Goal: Task Accomplishment & Management: Use online tool/utility

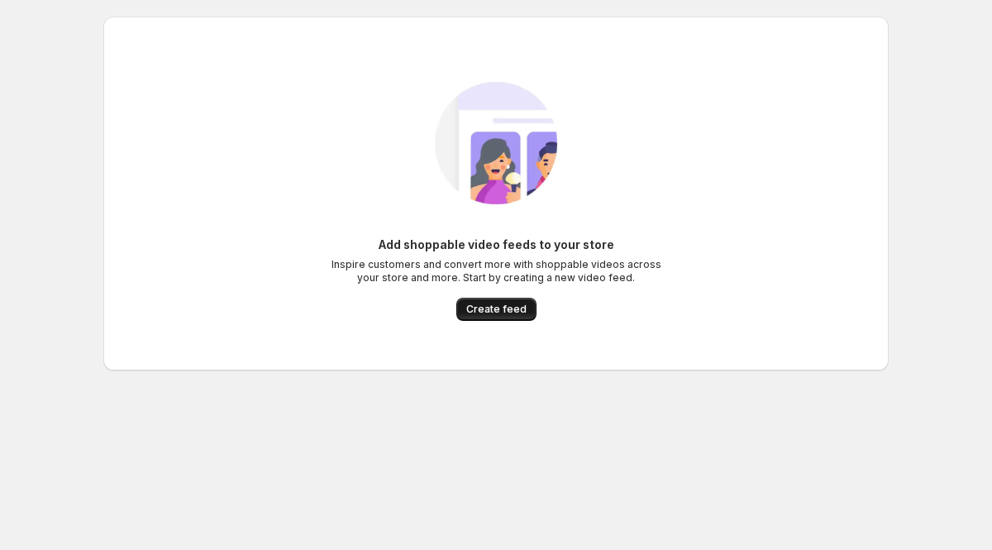
click at [509, 313] on span "Create feed" at bounding box center [496, 309] width 60 height 13
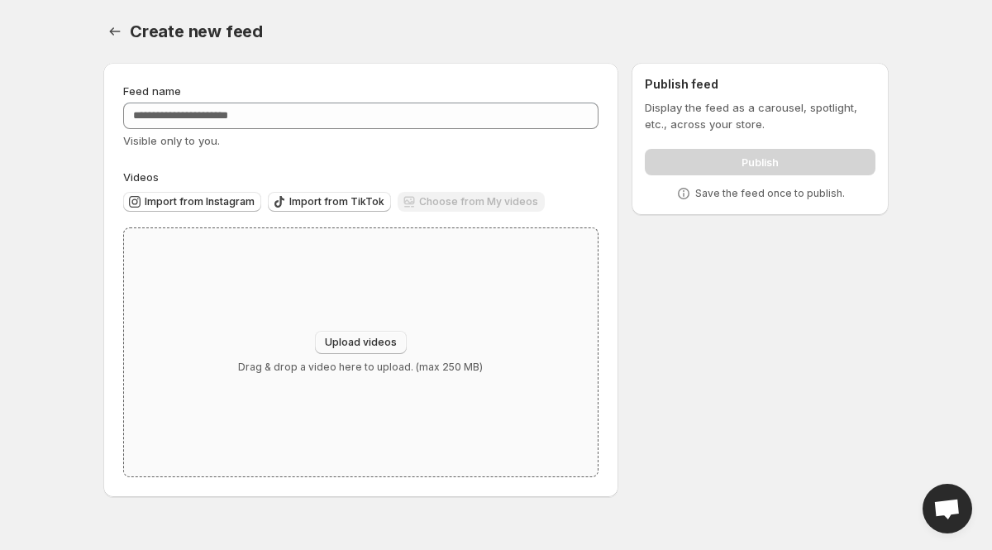
click at [363, 348] on span "Upload videos" at bounding box center [361, 342] width 72 height 13
type input "**********"
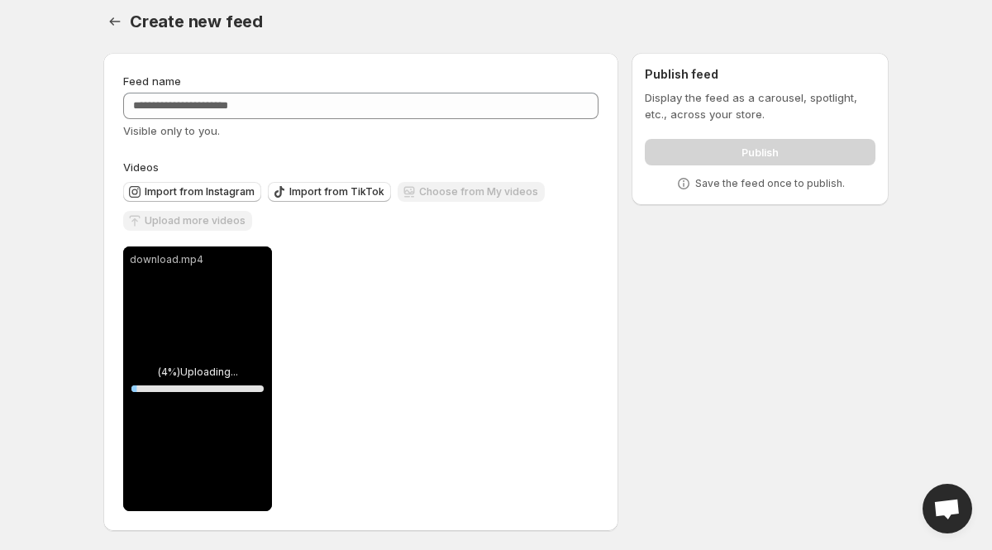
scroll to position [12, 0]
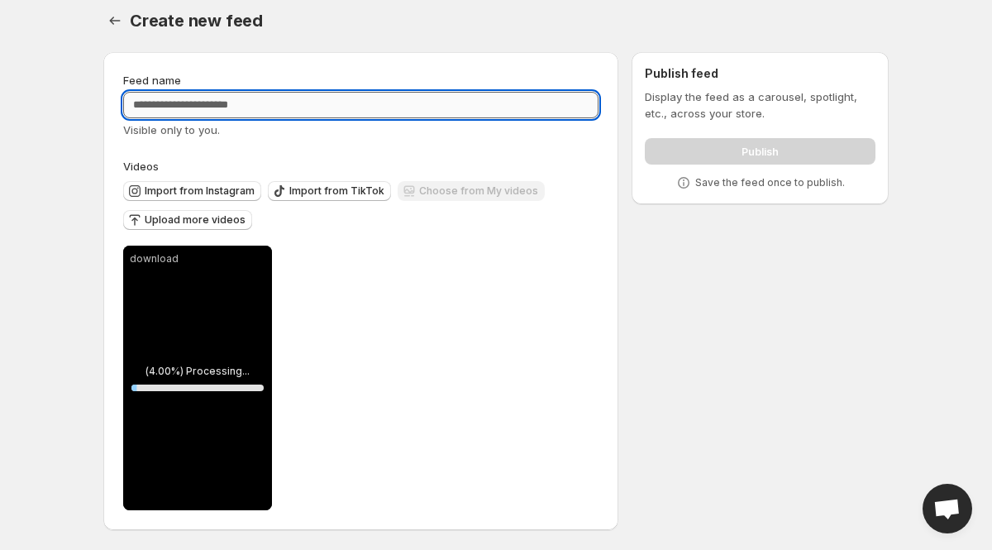
click at [470, 92] on input "Feed name" at bounding box center [360, 105] width 475 height 26
type input "*"
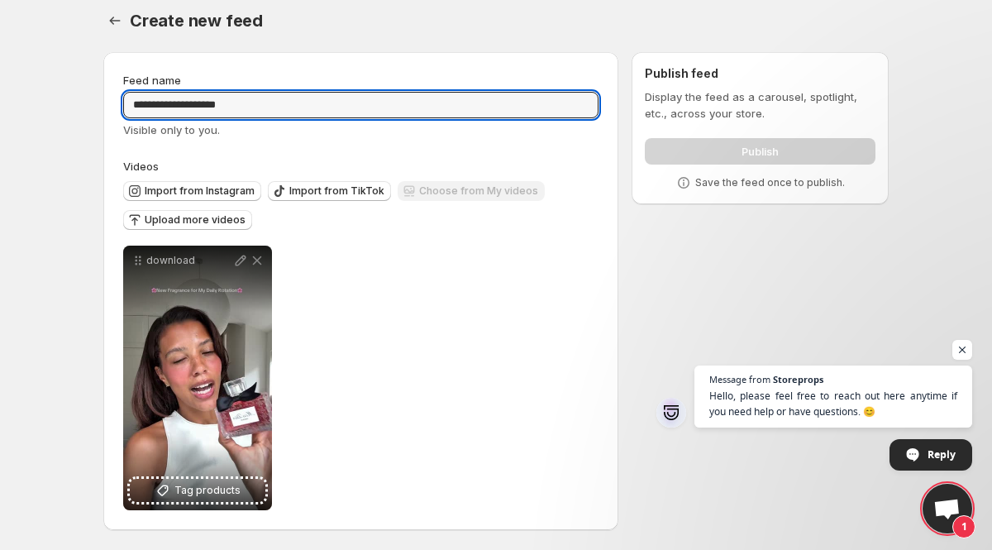
click at [347, 274] on div "download Tag products Save Cancel Video title ******** File extension (e.g., MO…" at bounding box center [360, 378] width 475 height 265
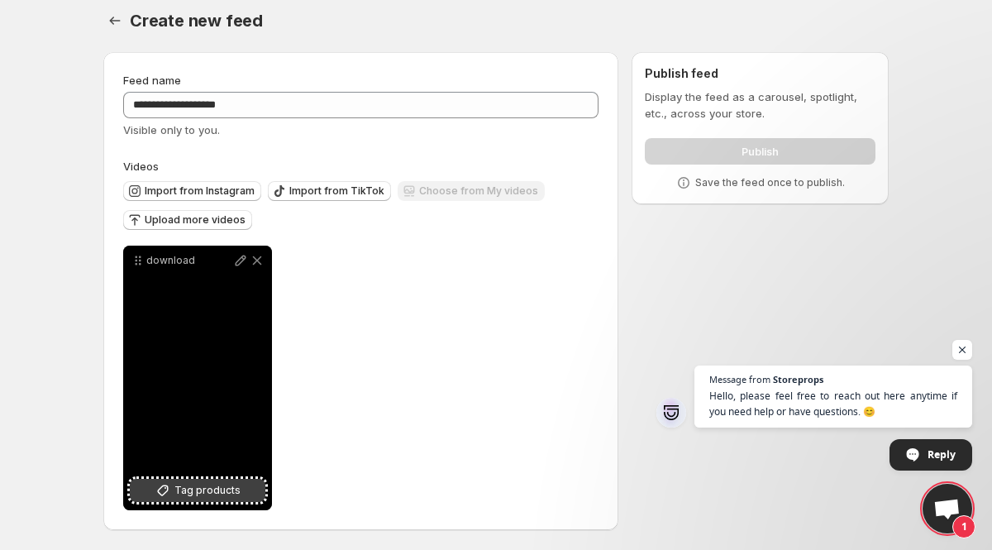
click at [202, 494] on span "Tag products" at bounding box center [207, 490] width 66 height 17
click at [190, 497] on span "Tag products" at bounding box center [207, 490] width 66 height 17
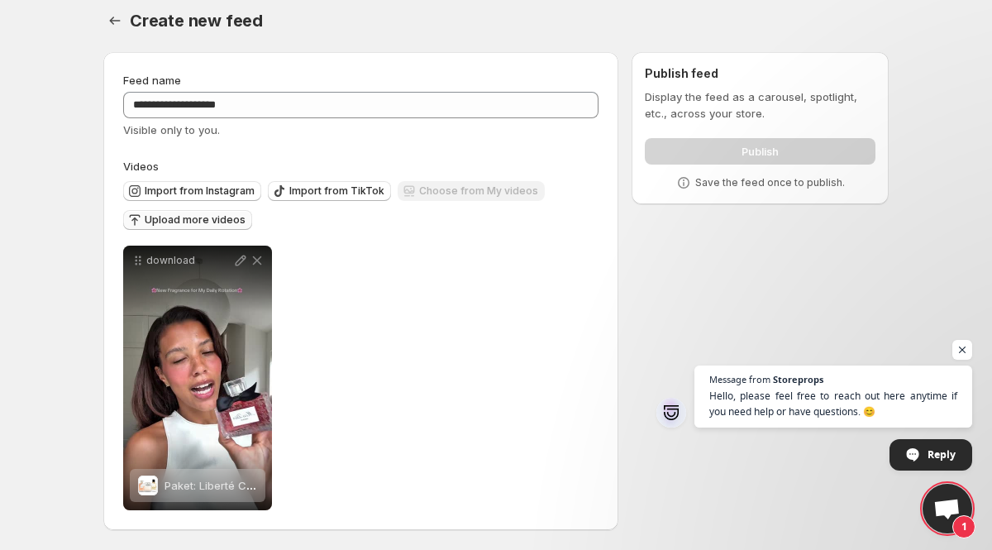
click at [229, 218] on span "Upload more videos" at bounding box center [195, 219] width 101 height 13
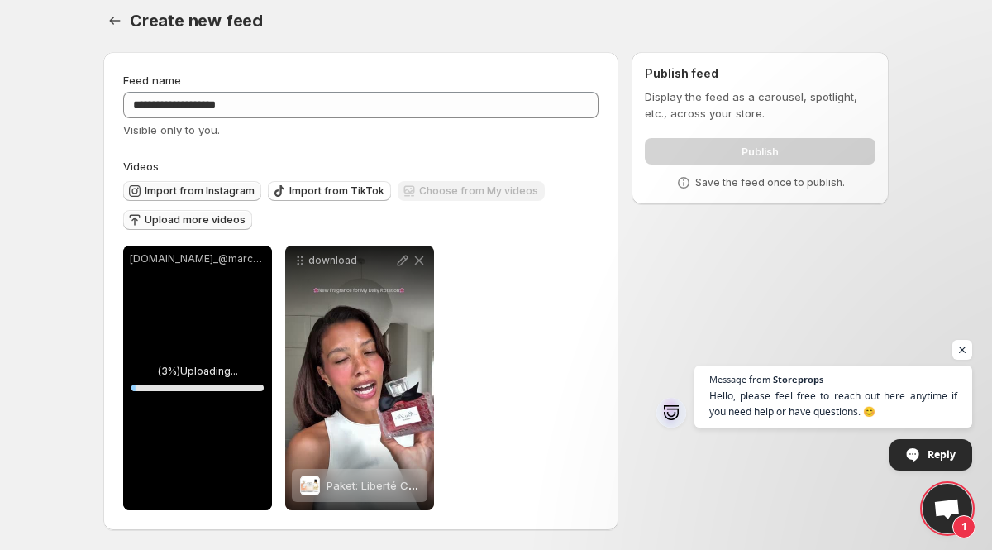
click at [230, 191] on span "Import from Instagram" at bounding box center [200, 190] width 110 height 13
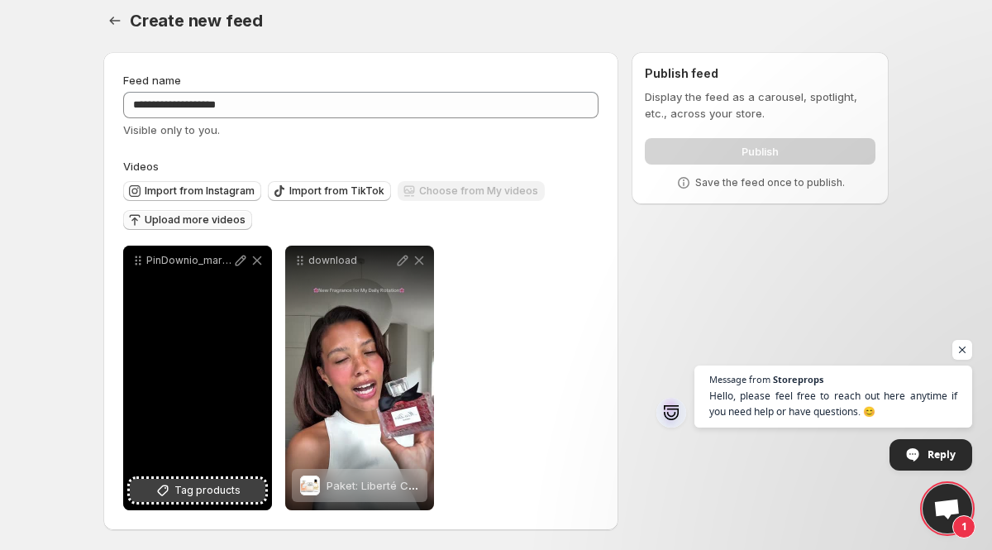
click at [203, 490] on span "Tag products" at bounding box center [207, 490] width 66 height 17
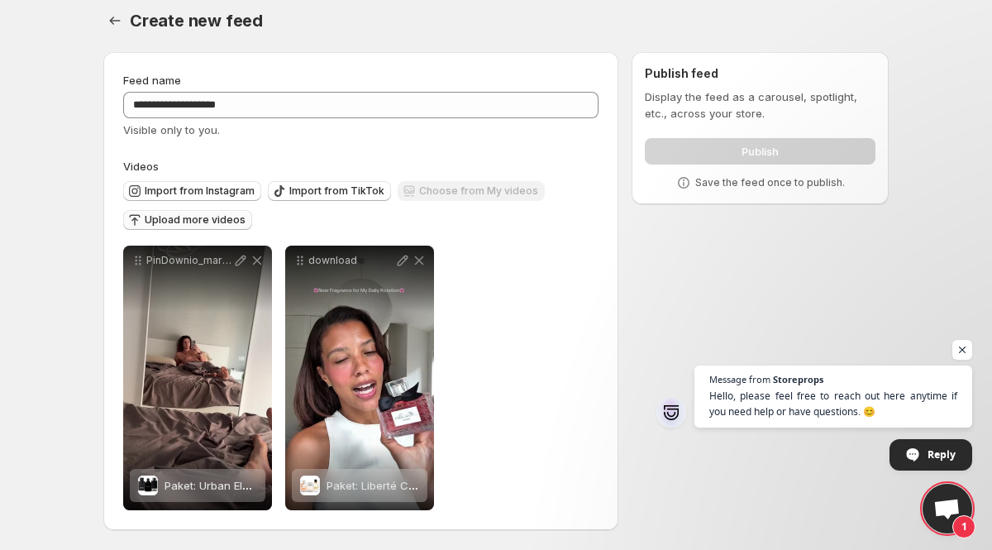
click at [515, 249] on div "**********" at bounding box center [360, 378] width 475 height 265
click at [709, 149] on div "Publish" at bounding box center [760, 147] width 231 height 33
click at [223, 222] on span "Upload more videos" at bounding box center [195, 219] width 101 height 13
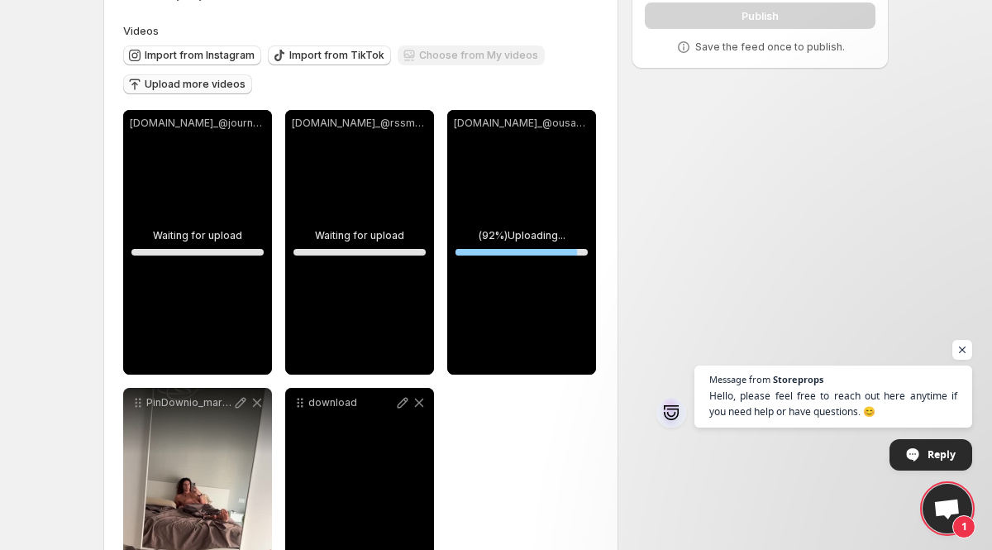
scroll to position [67, 0]
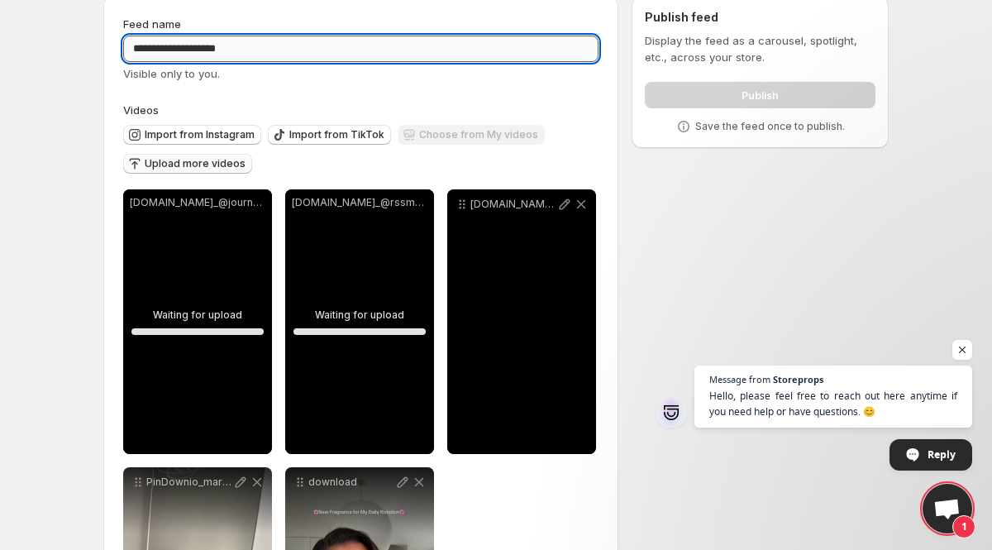
click at [260, 51] on input "**********" at bounding box center [360, 49] width 475 height 26
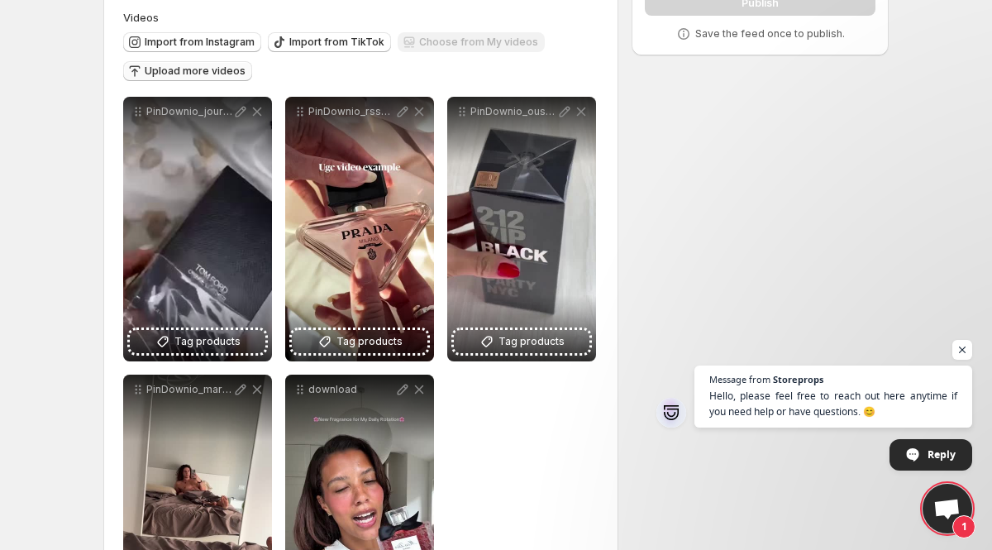
scroll to position [289, 0]
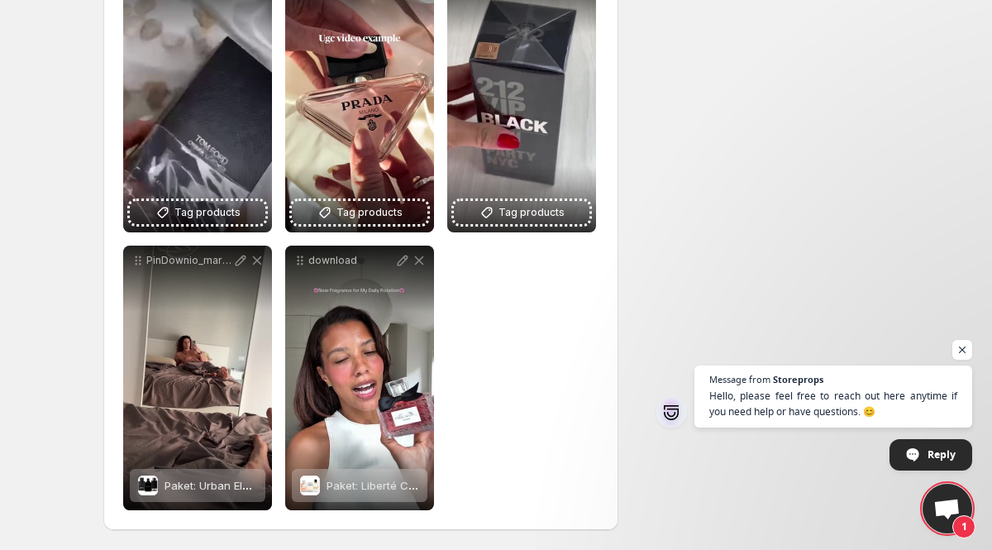
type input "**********"
click at [471, 311] on div "**********" at bounding box center [360, 239] width 475 height 542
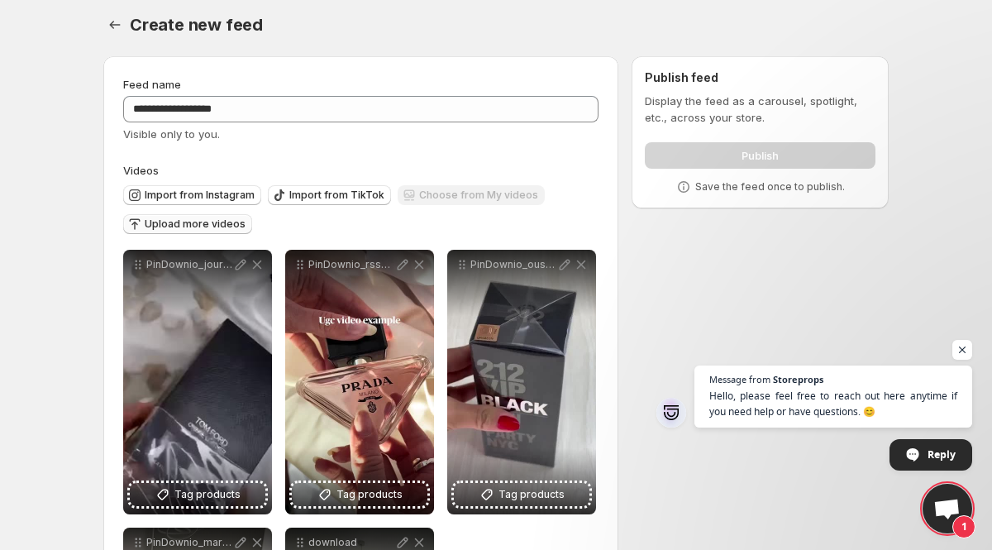
scroll to position [0, 0]
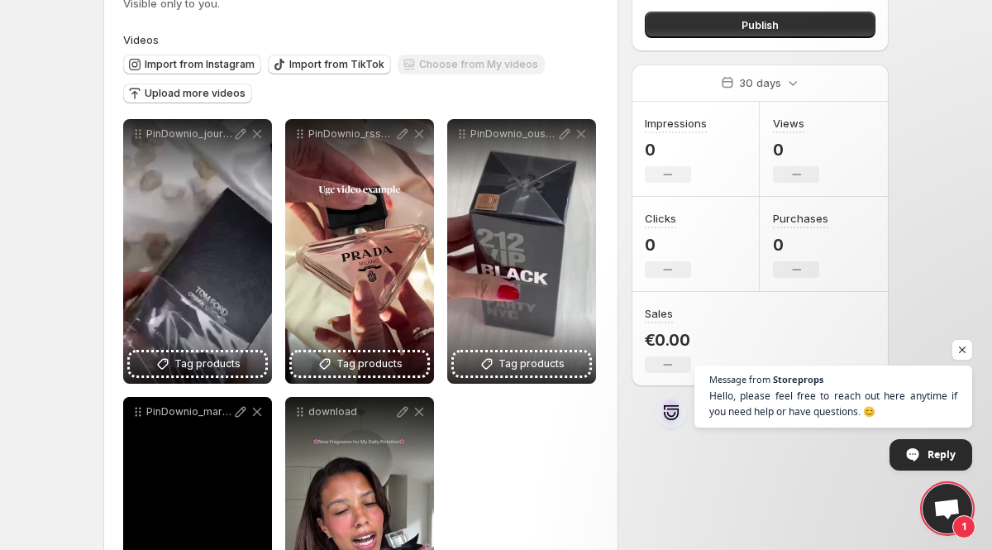
scroll to position [138, 0]
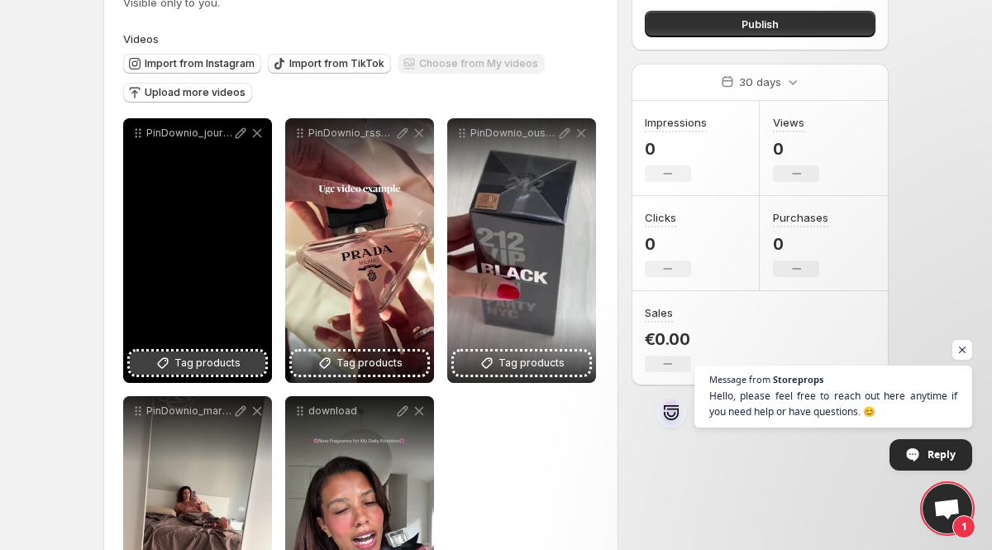
click at [228, 365] on span "Tag products" at bounding box center [207, 363] width 66 height 17
click at [182, 365] on span "Tag products" at bounding box center [207, 363] width 66 height 17
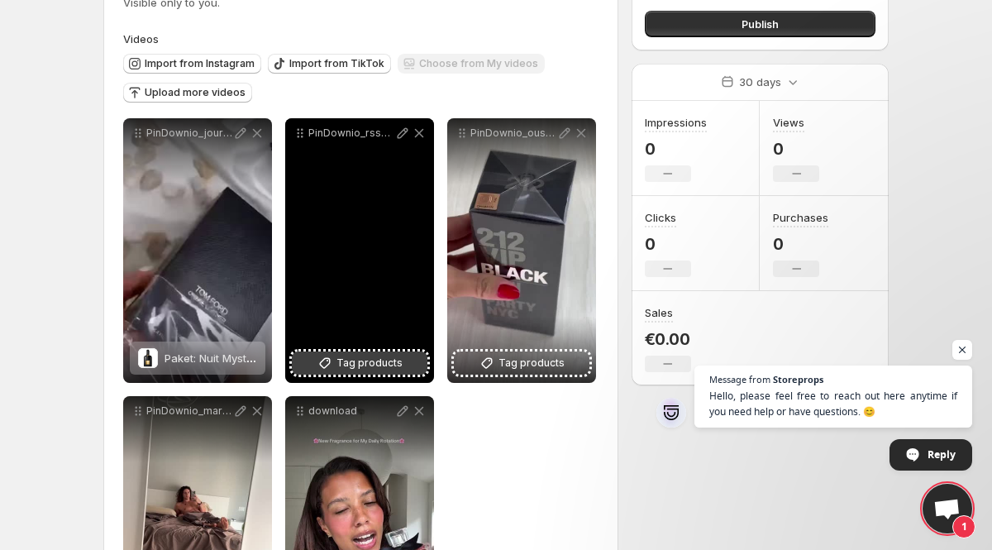
click at [416, 357] on button "Tag products" at bounding box center [360, 362] width 136 height 23
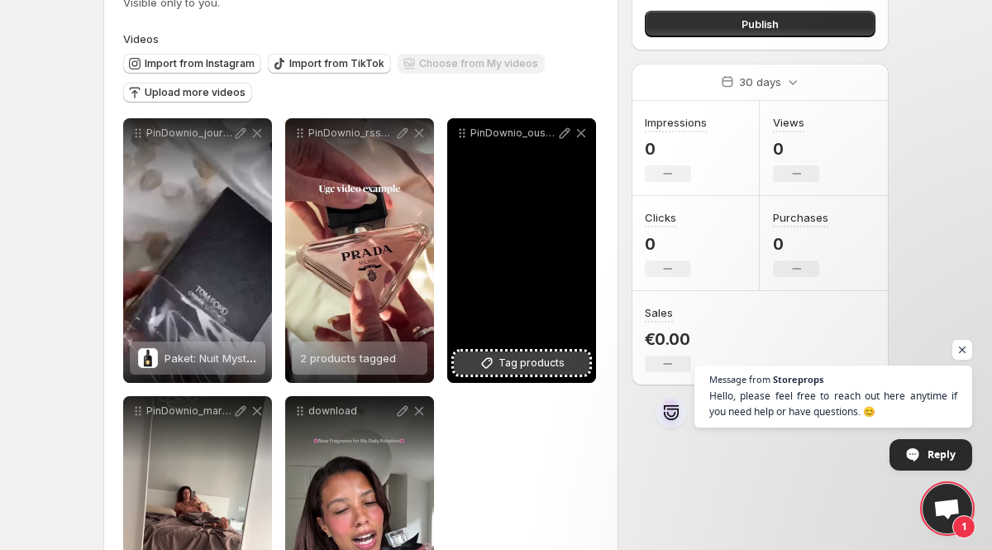
click at [526, 365] on span "Tag products" at bounding box center [532, 363] width 66 height 17
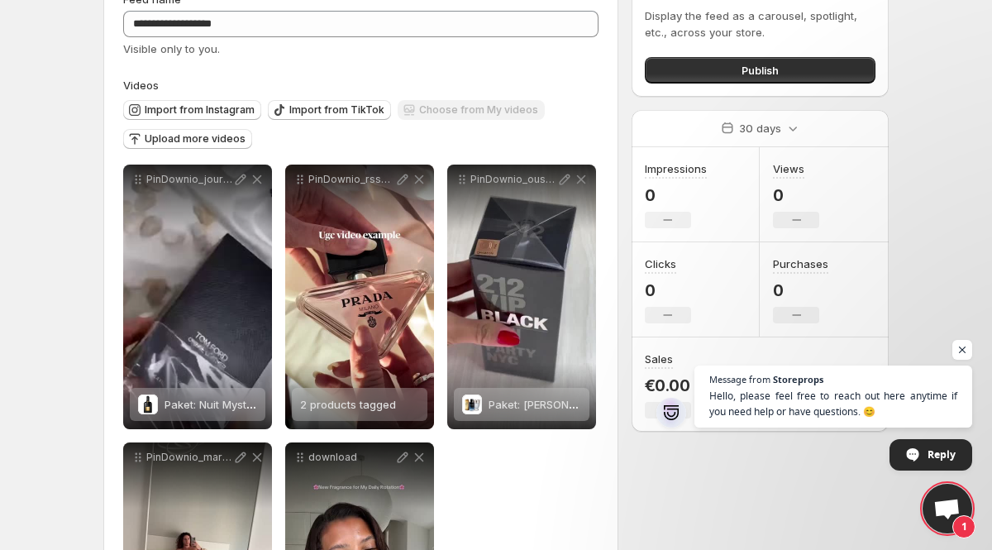
scroll to position [85, 0]
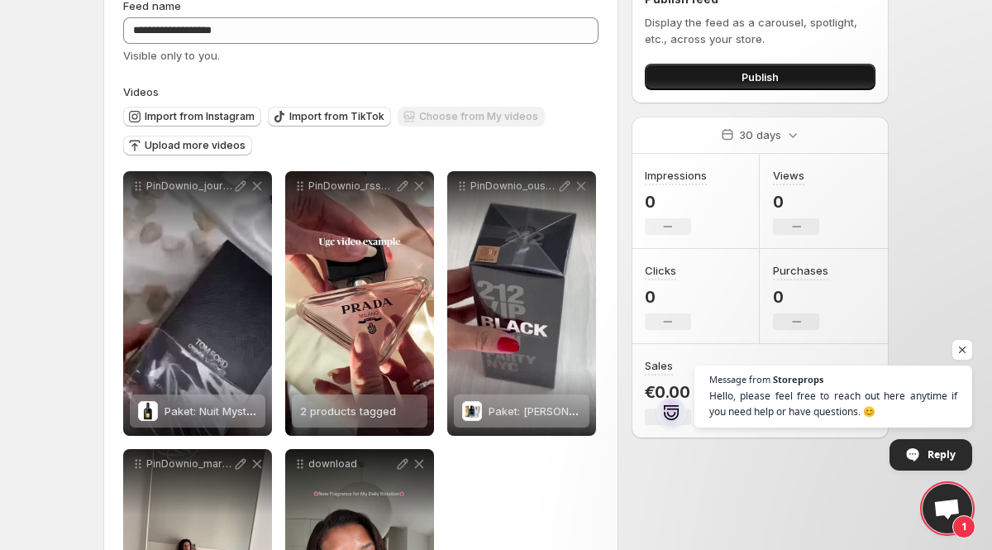
click at [684, 86] on button "Publish" at bounding box center [760, 77] width 231 height 26
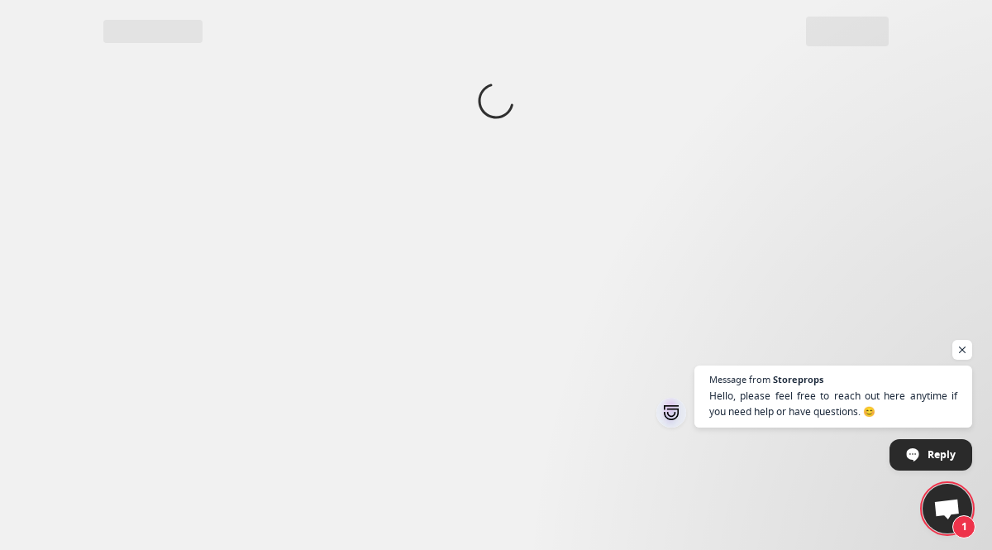
scroll to position [0, 0]
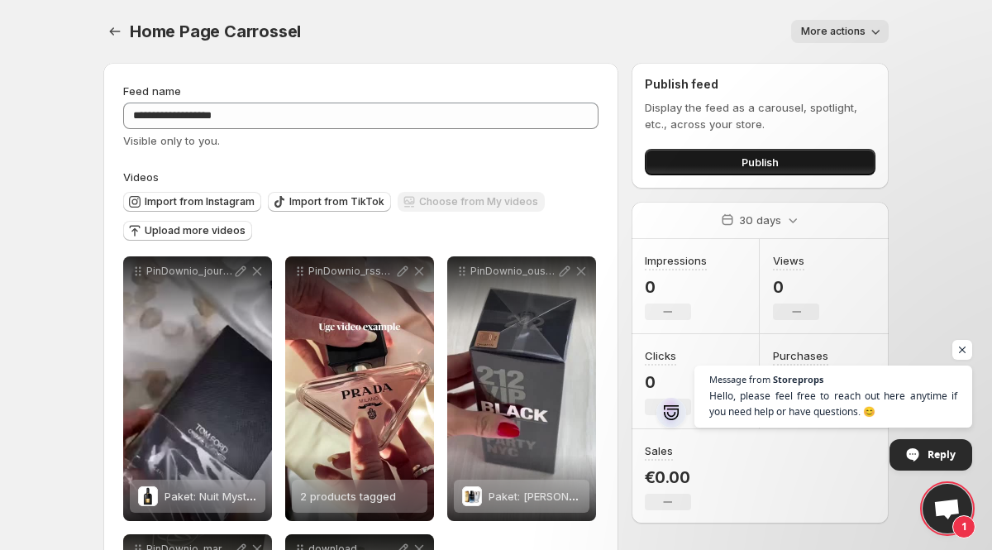
click at [695, 170] on button "Publish" at bounding box center [760, 162] width 231 height 26
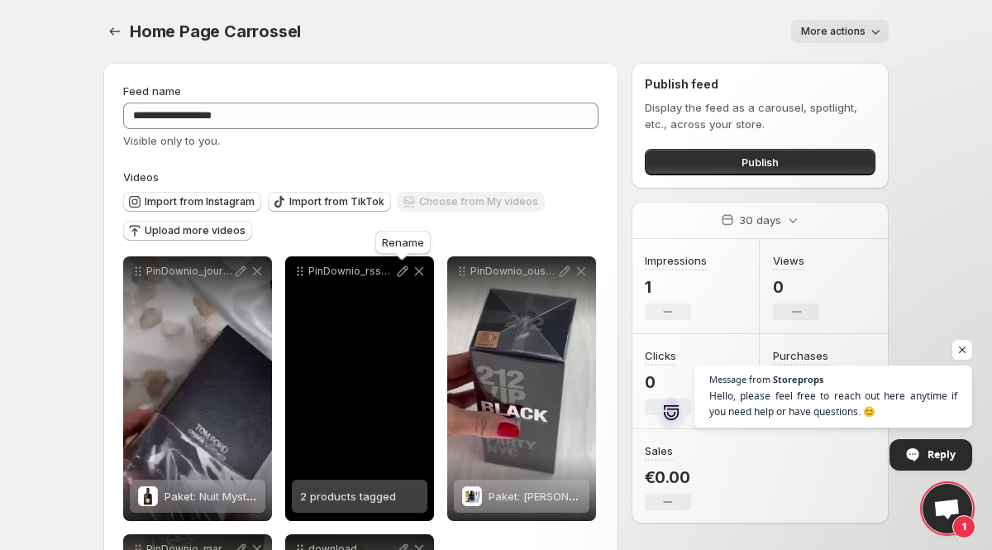
click at [404, 274] on icon at bounding box center [402, 271] width 17 height 17
click at [315, 467] on div "PinDownio_rssm15_1758289300" at bounding box center [359, 388] width 149 height 265
click at [317, 421] on div "PinDownio_rssm15_1758289300" at bounding box center [359, 388] width 149 height 265
click at [351, 348] on div "PinDownio_rssm15_1758289300" at bounding box center [359, 388] width 149 height 265
click at [418, 268] on icon at bounding box center [419, 271] width 17 height 17
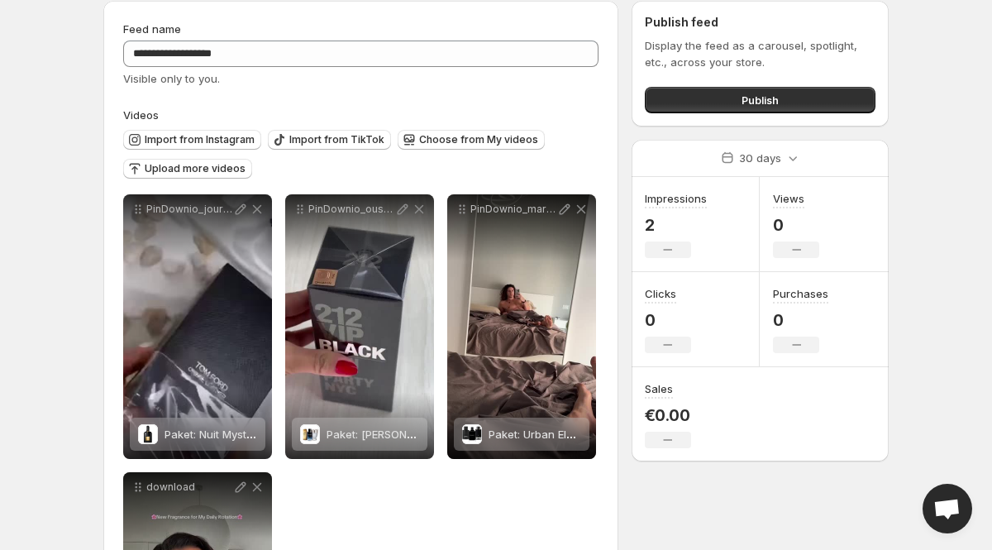
scroll to position [56, 0]
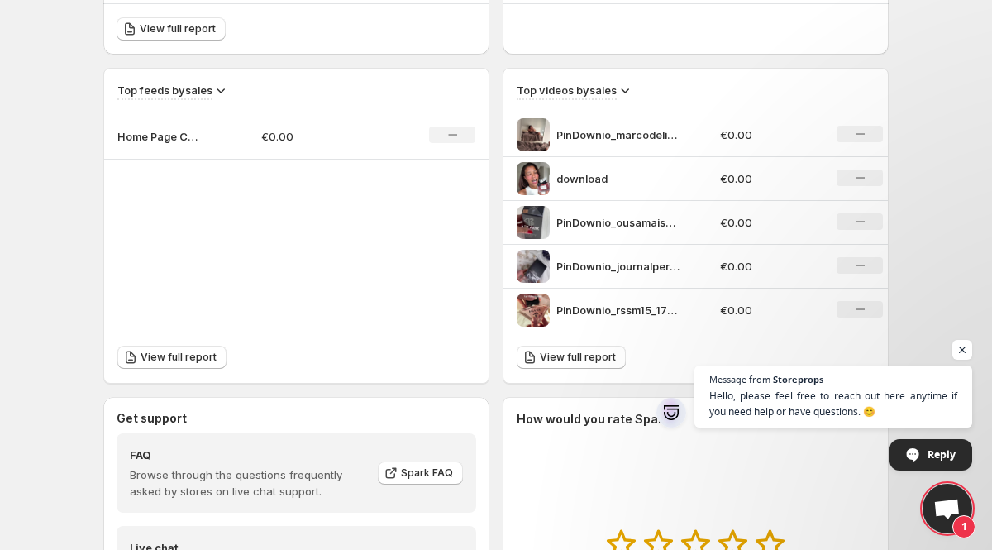
scroll to position [530, 0]
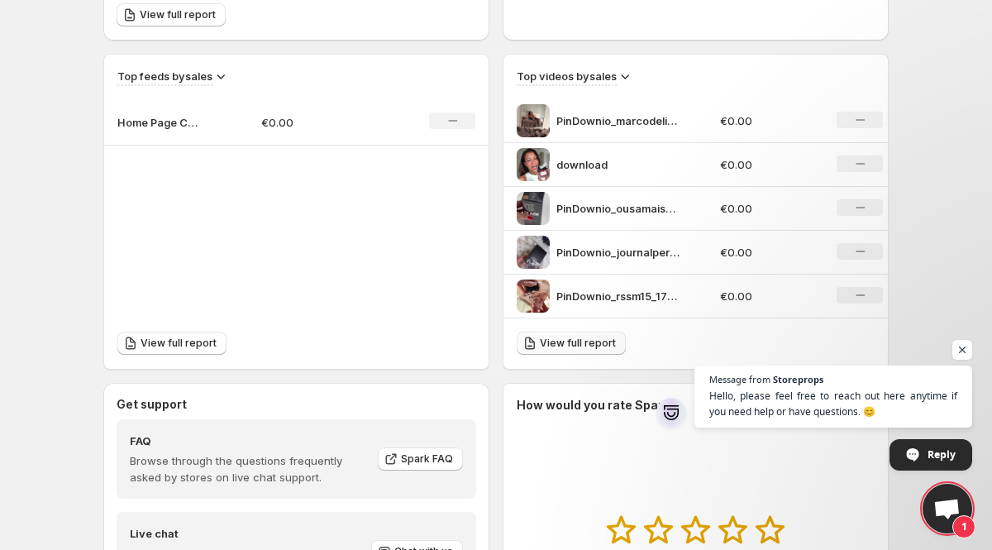
click at [556, 337] on span "View full report" at bounding box center [578, 343] width 76 height 13
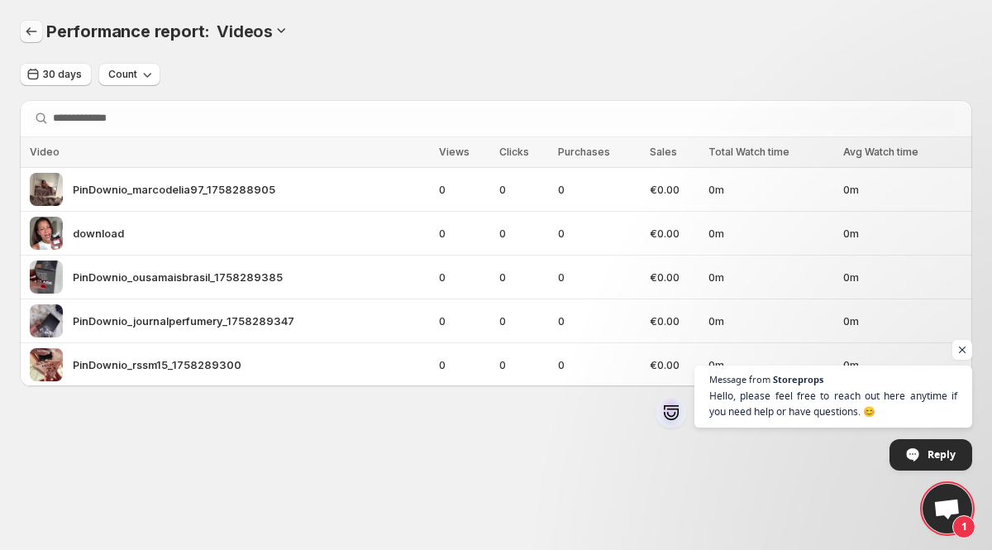
click at [31, 22] on button "Performance report" at bounding box center [31, 31] width 23 height 23
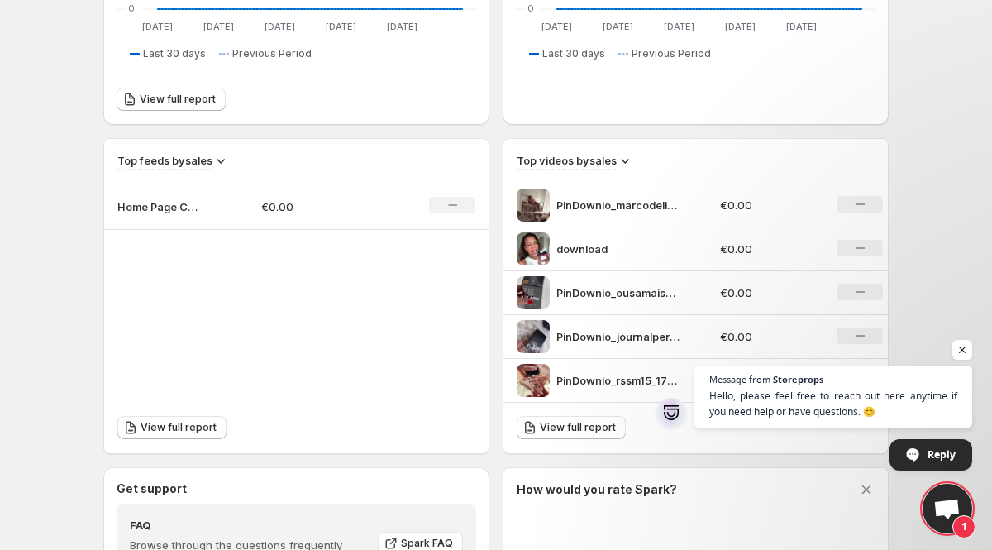
scroll to position [461, 0]
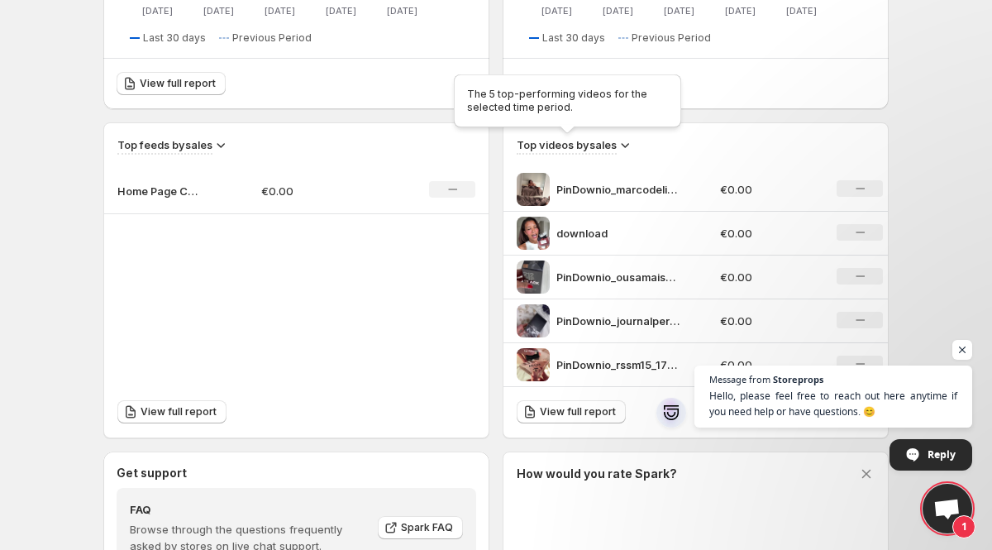
click at [567, 150] on h3 "Top videos by sales" at bounding box center [567, 144] width 100 height 17
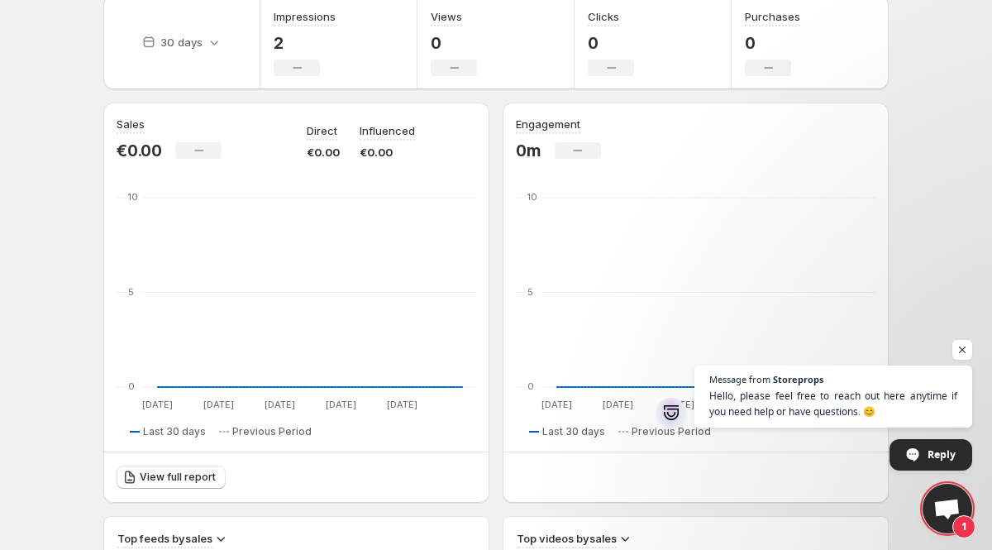
scroll to position [0, 0]
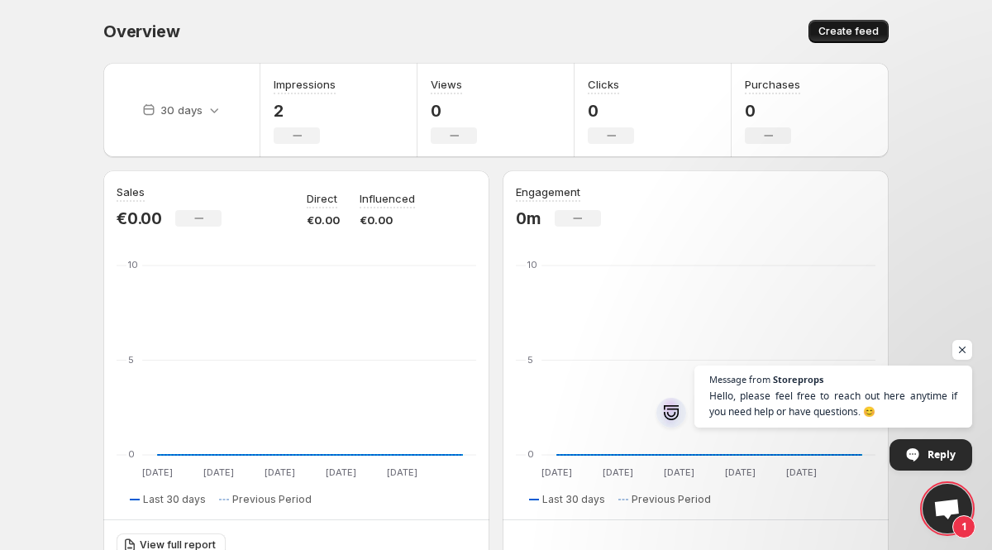
click at [820, 32] on button "Create feed" at bounding box center [849, 31] width 80 height 23
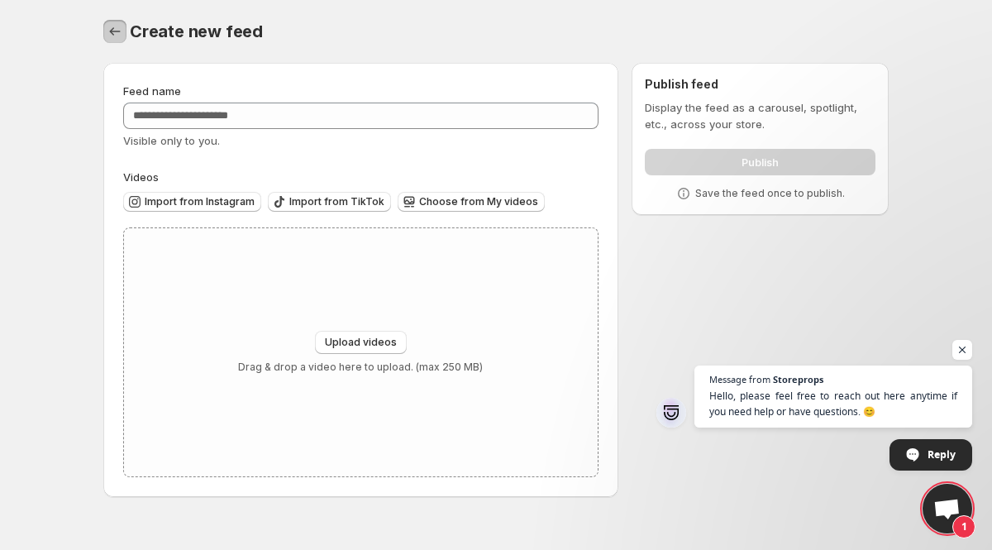
click at [116, 41] on button "Settings" at bounding box center [114, 31] width 23 height 23
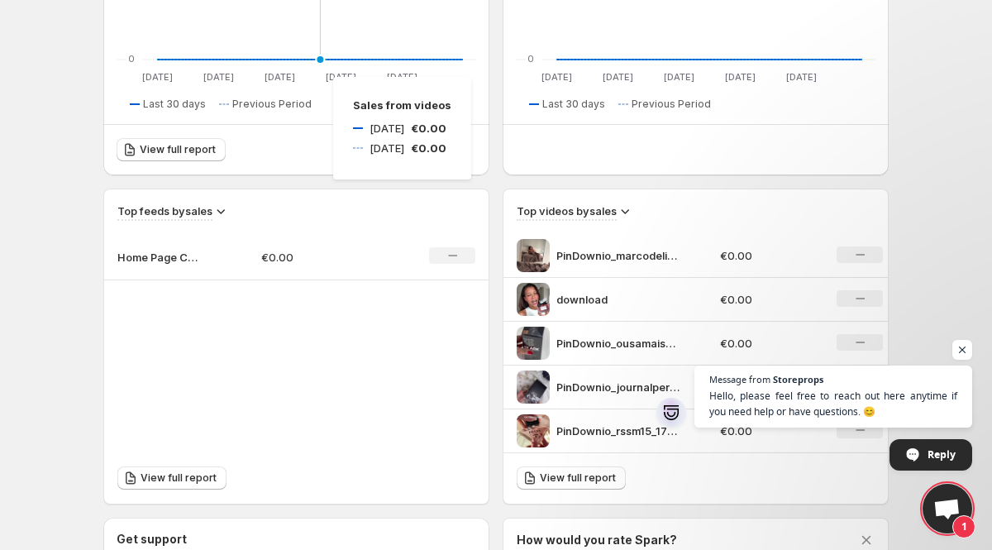
scroll to position [424, 0]
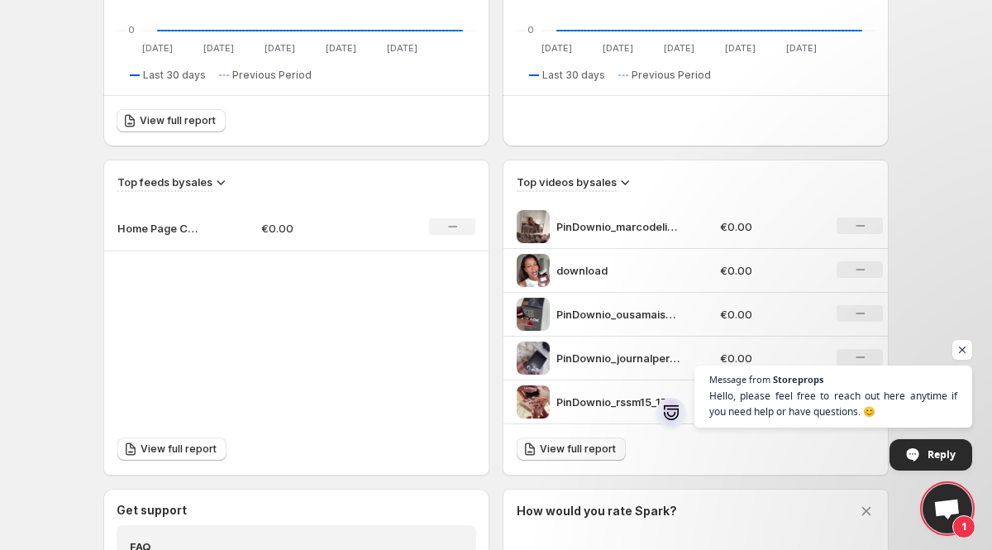
click at [580, 451] on span "View full report" at bounding box center [578, 448] width 76 height 13
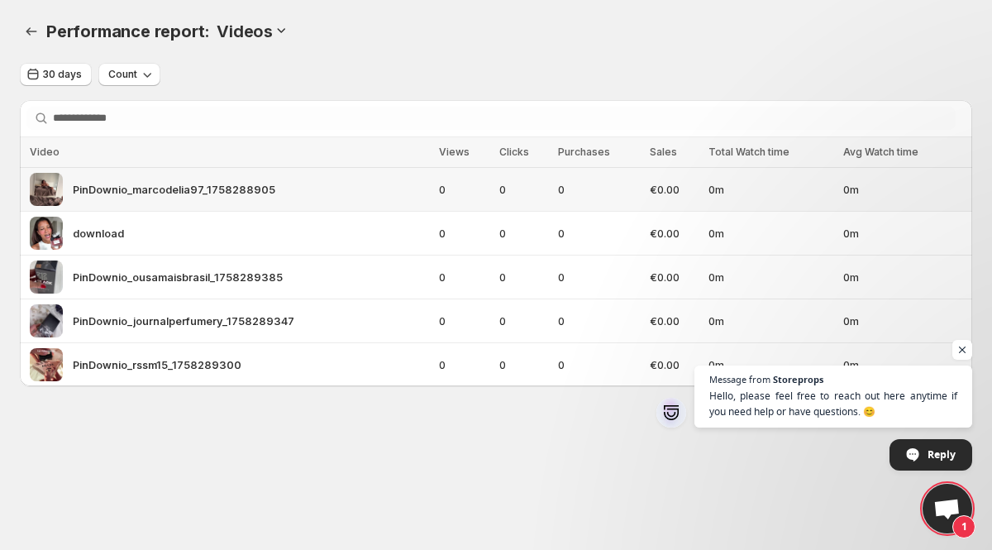
click at [124, 187] on span "PinDownio_marcodelia97_1758288905" at bounding box center [174, 189] width 203 height 17
click at [32, 34] on icon "Performance report" at bounding box center [31, 31] width 17 height 17
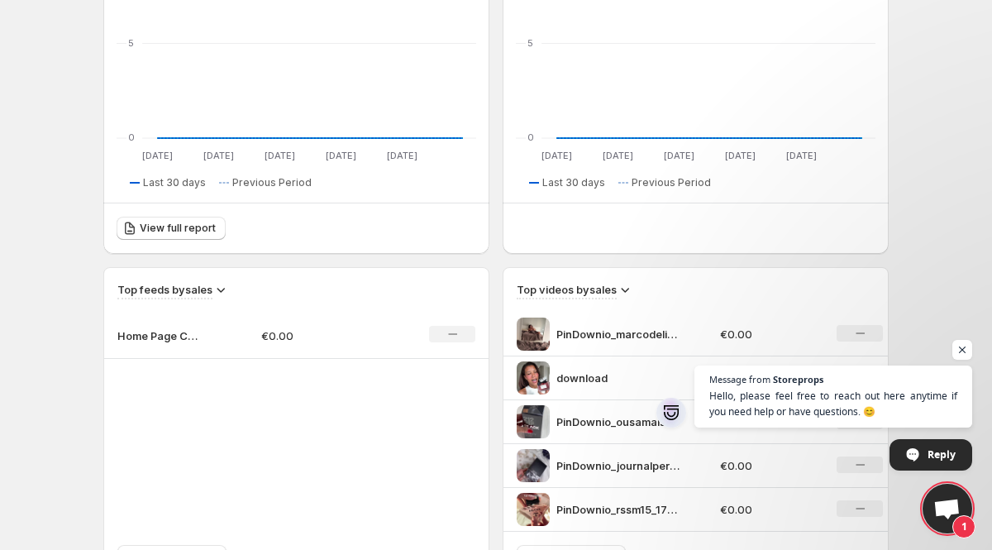
scroll to position [336, 0]
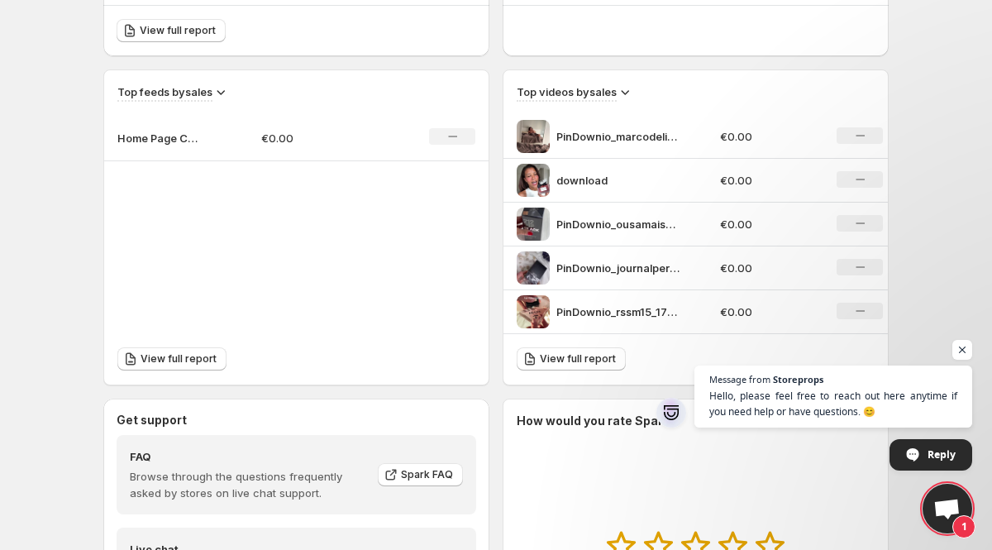
scroll to position [545, 0]
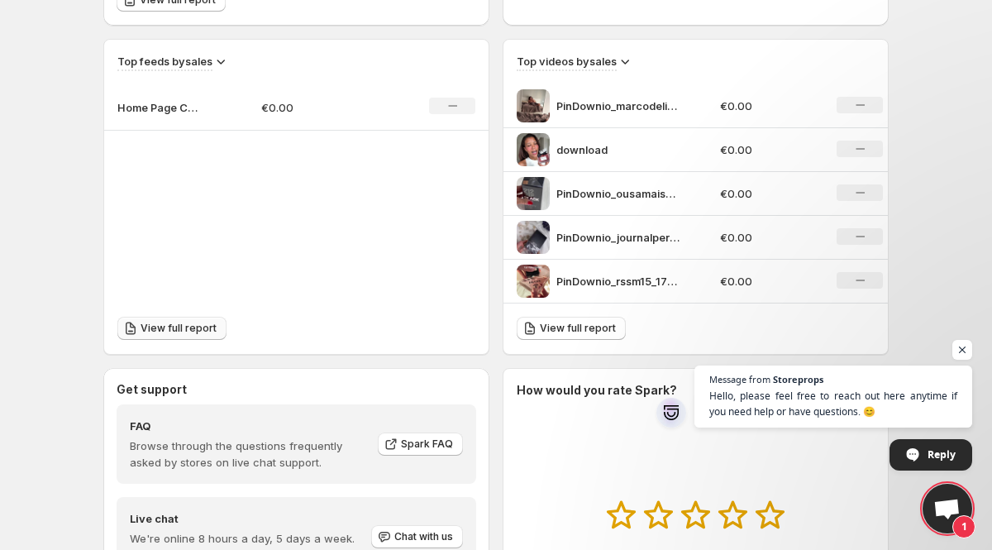
click at [186, 328] on span "View full report" at bounding box center [179, 328] width 76 height 13
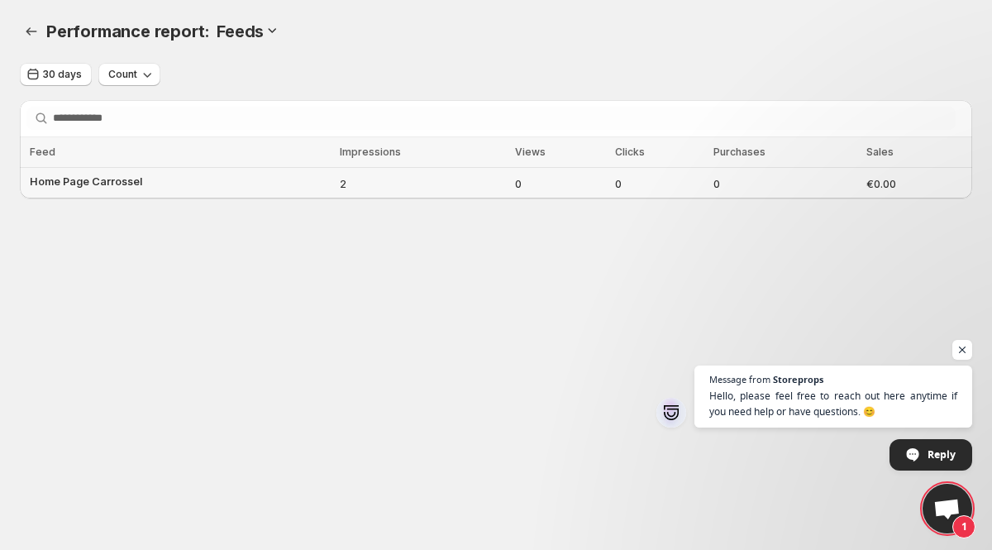
click at [105, 182] on span "Home Page Carrossel" at bounding box center [86, 181] width 112 height 17
click at [651, 173] on td "0" at bounding box center [659, 183] width 98 height 31
click at [103, 168] on td "Home Page Carrossel" at bounding box center [177, 183] width 315 height 31
click at [103, 179] on span "Home Page Carrossel" at bounding box center [86, 181] width 112 height 17
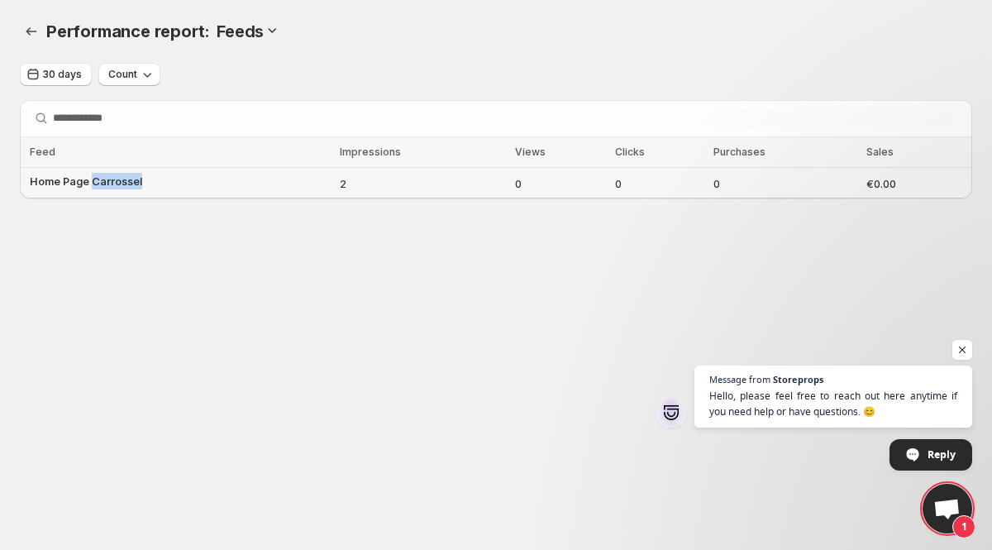
click at [103, 178] on span "Home Page Carrossel" at bounding box center [86, 181] width 112 height 17
click at [254, 37] on h3 "Feeds" at bounding box center [240, 31] width 47 height 20
click at [41, 35] on button "Performance report" at bounding box center [31, 31] width 23 height 23
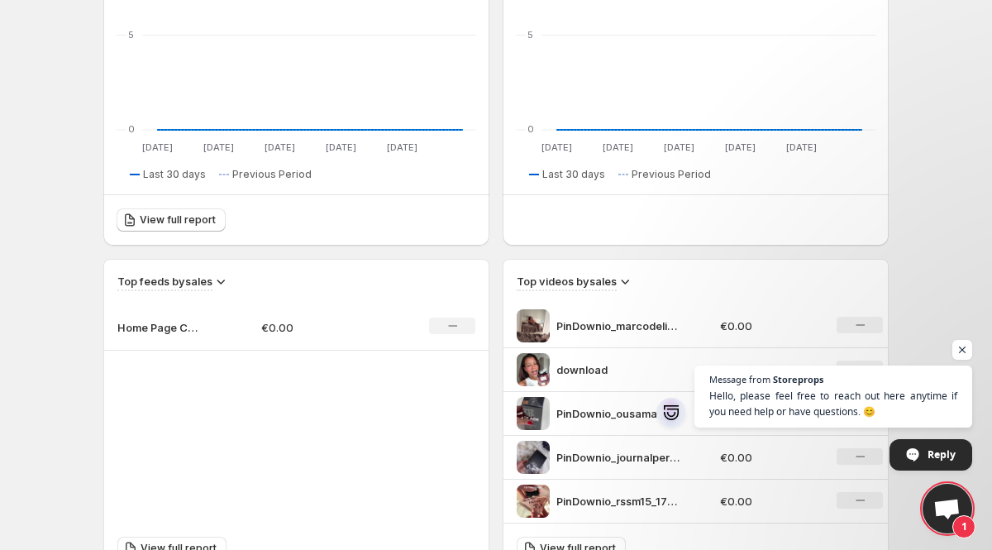
scroll to position [364, 0]
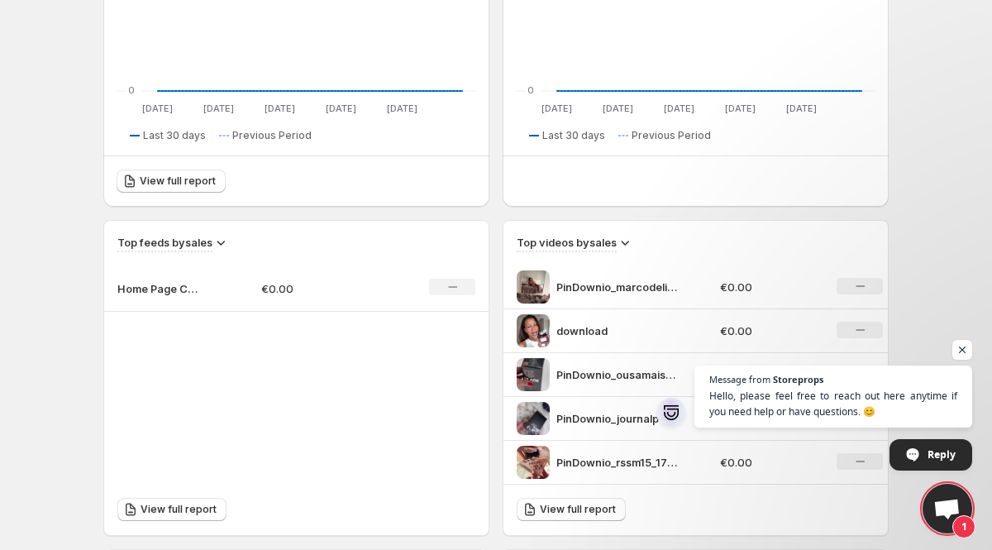
click at [542, 285] on img at bounding box center [533, 286] width 33 height 33
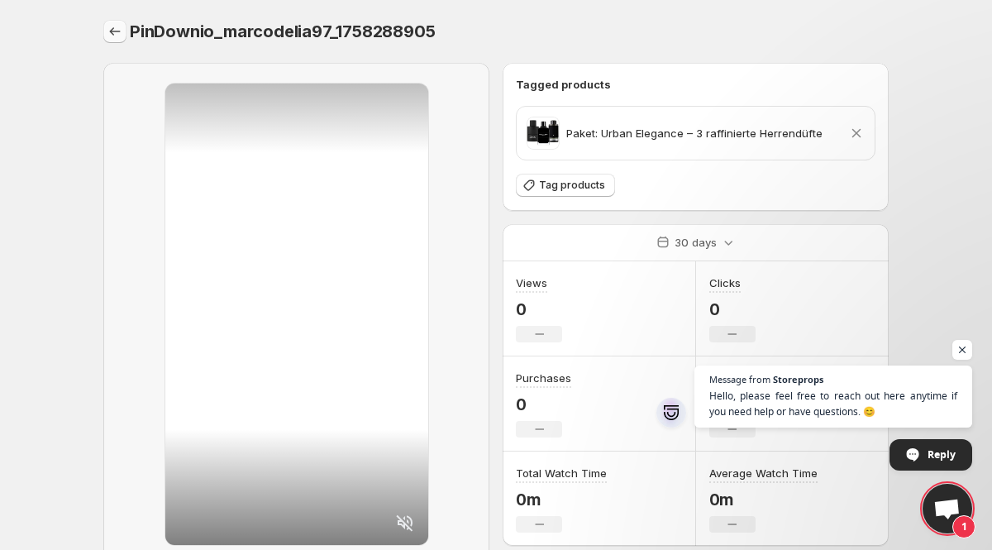
click at [107, 34] on icon "Settings" at bounding box center [115, 31] width 17 height 17
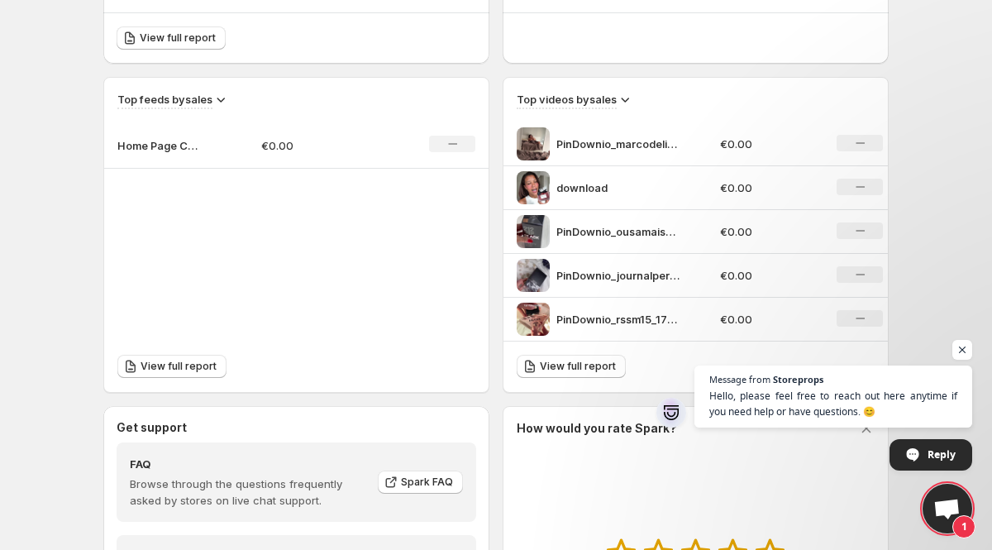
scroll to position [550, 0]
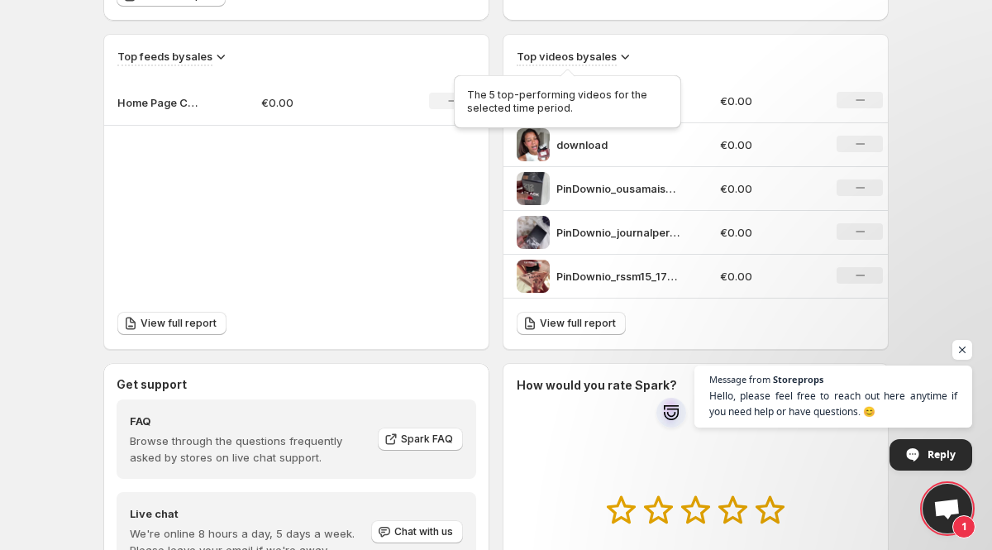
click at [599, 51] on h3 "Top videos by sales" at bounding box center [567, 56] width 100 height 17
click at [617, 57] on h3 "Top videos by sales" at bounding box center [567, 56] width 100 height 17
click at [623, 57] on icon at bounding box center [625, 56] width 17 height 17
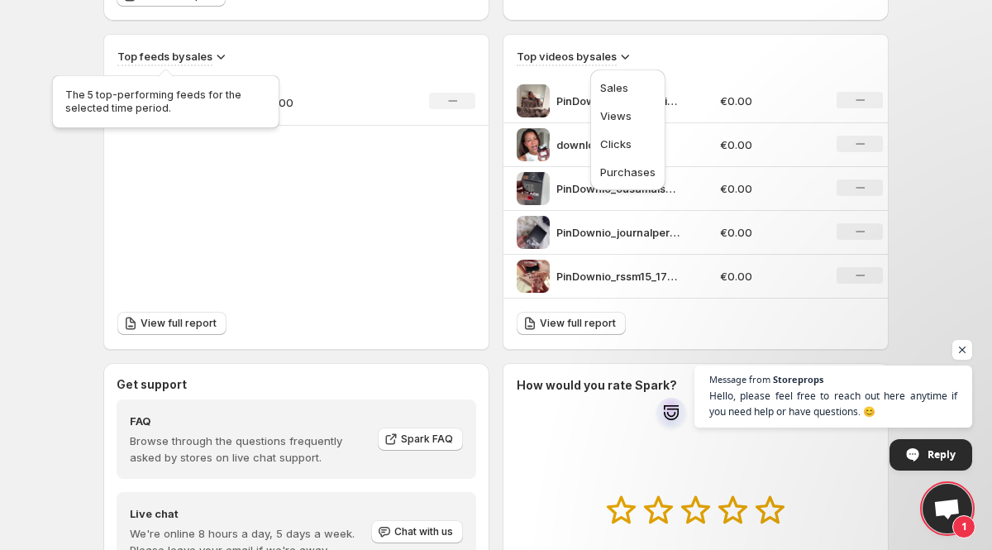
click at [213, 58] on h3 "Top feeds by sales" at bounding box center [164, 56] width 95 height 17
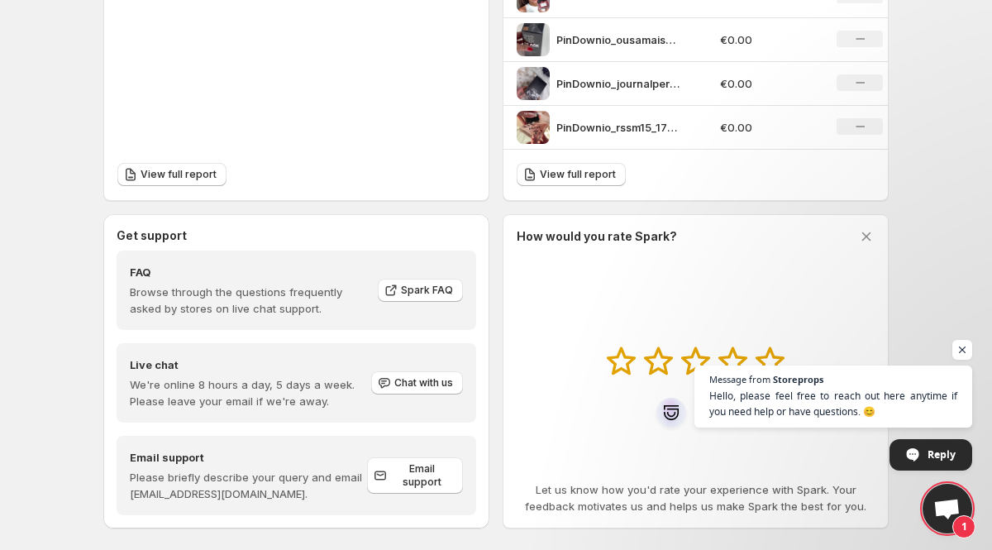
scroll to position [718, 0]
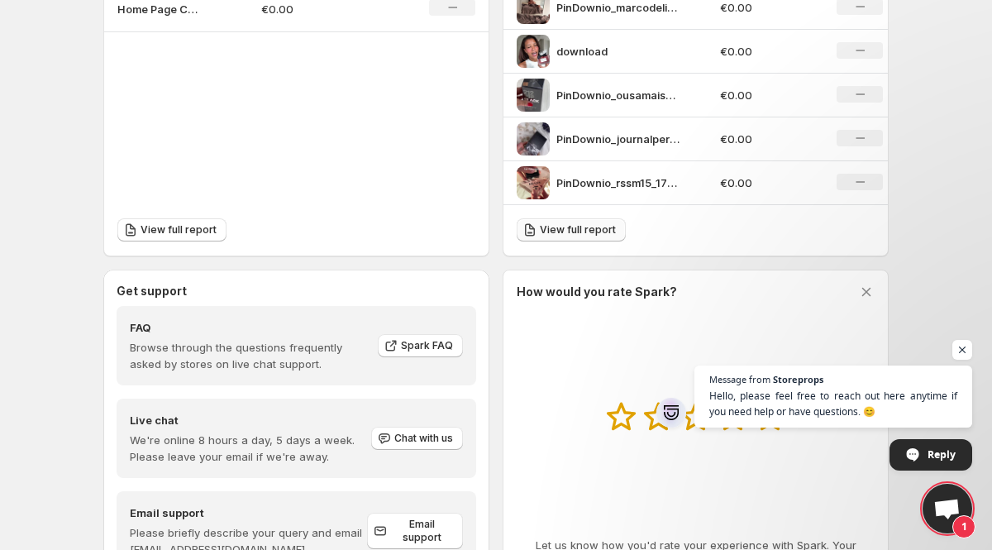
scroll to position [641, 0]
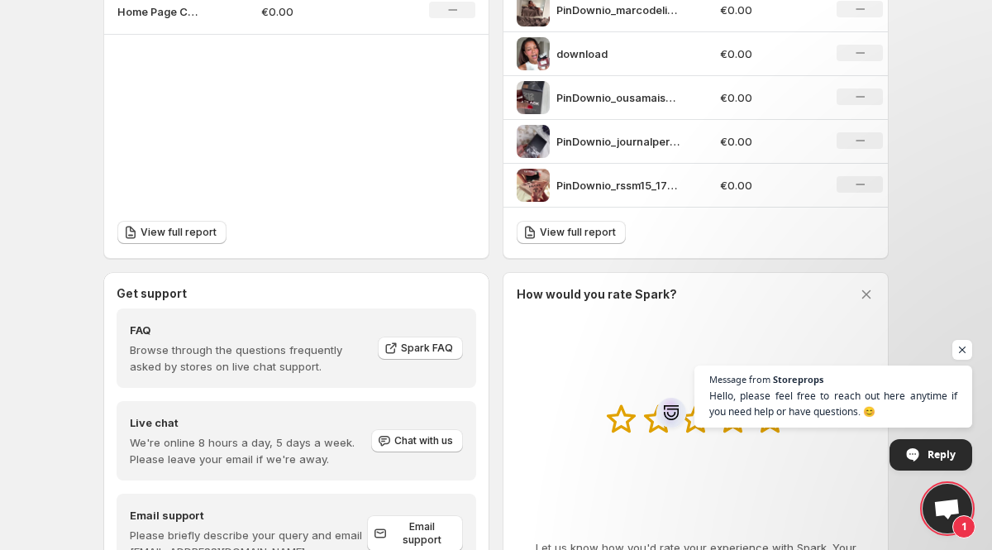
click at [853, 189] on div "No change" at bounding box center [860, 184] width 46 height 17
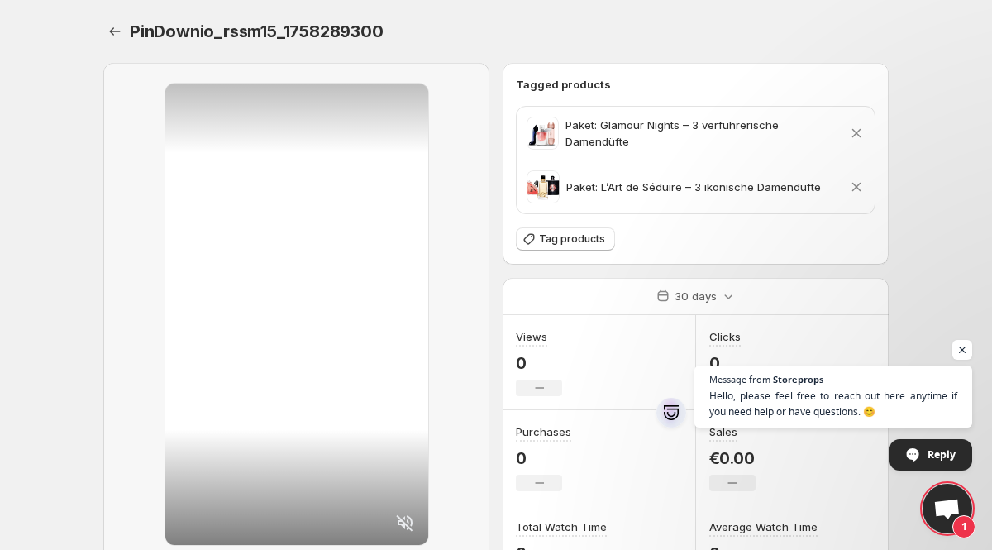
click at [854, 136] on icon at bounding box center [856, 133] width 17 height 17
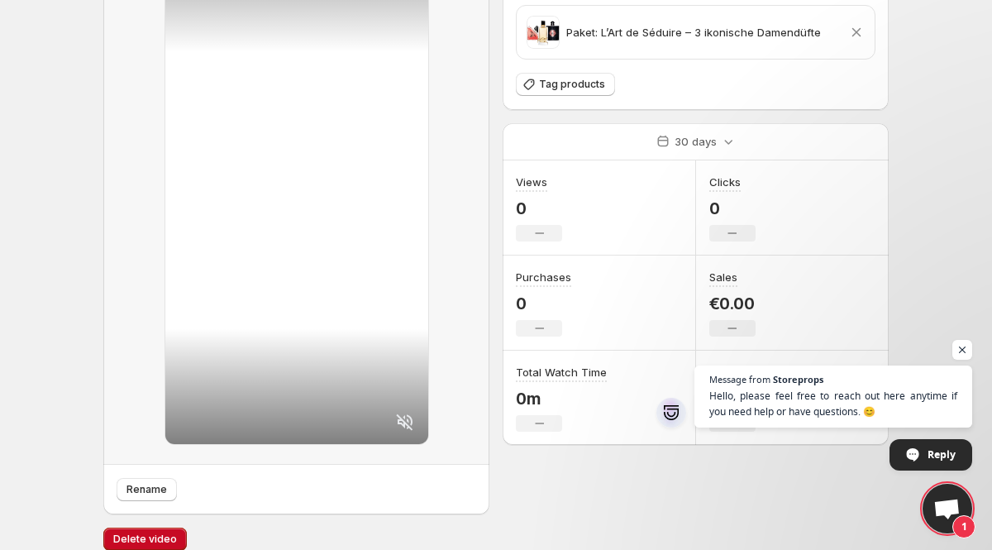
scroll to position [118, 0]
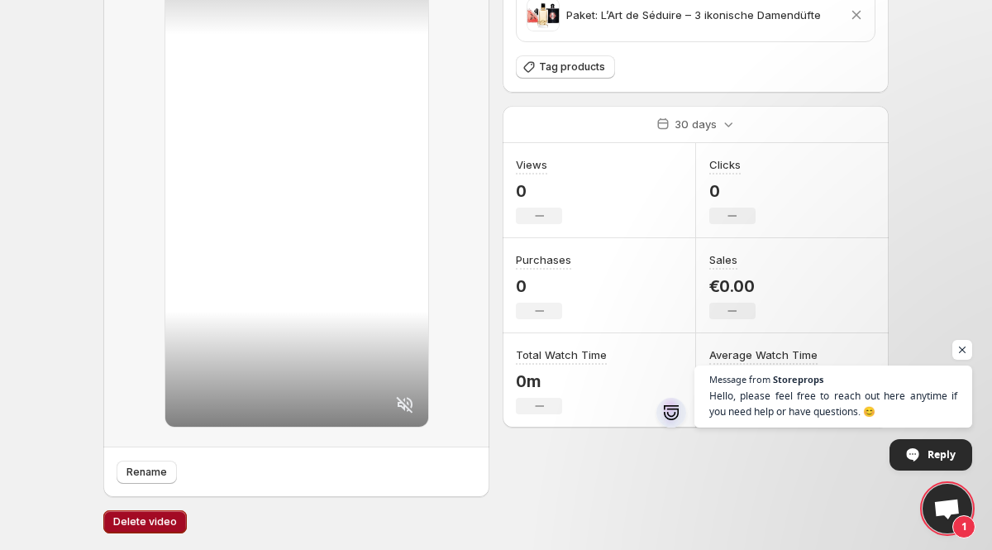
click at [149, 513] on button "Delete video" at bounding box center [145, 521] width 84 height 23
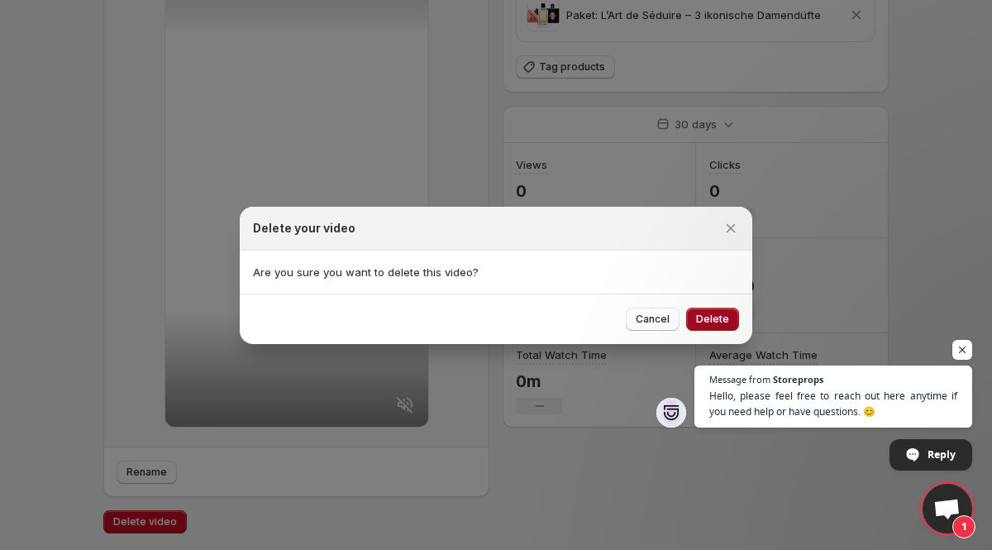
click at [691, 316] on button "Delete" at bounding box center [712, 319] width 53 height 23
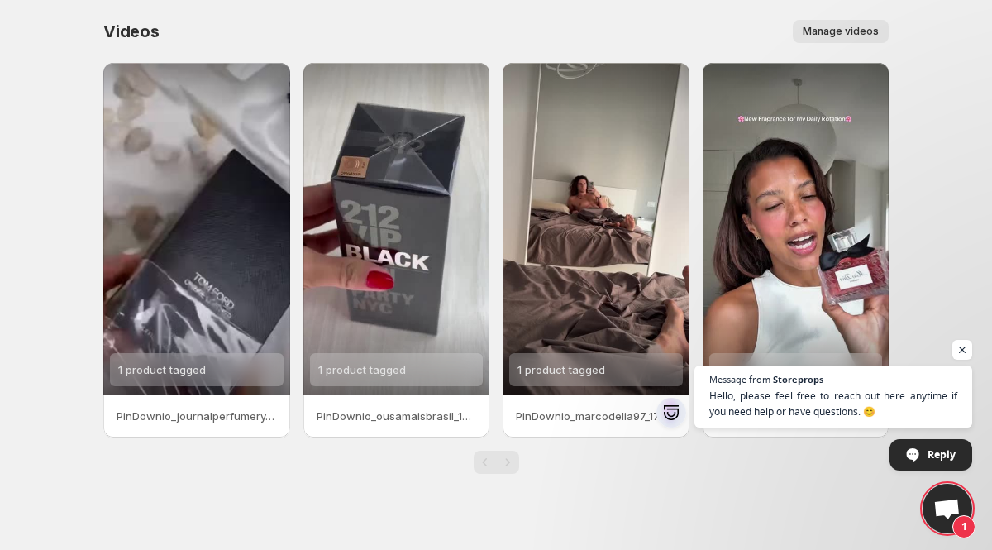
click at [830, 39] on button "Manage videos" at bounding box center [841, 31] width 96 height 23
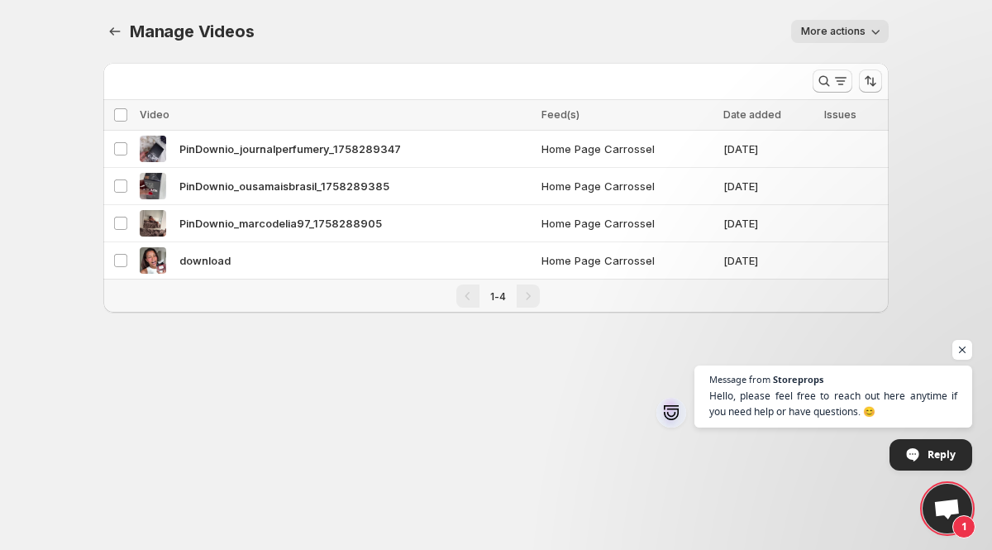
click at [526, 301] on div "Pagination" at bounding box center [528, 295] width 23 height 23
click at [825, 31] on span "More actions" at bounding box center [833, 31] width 64 height 13
click at [107, 26] on icon "Manage Videos" at bounding box center [115, 31] width 17 height 17
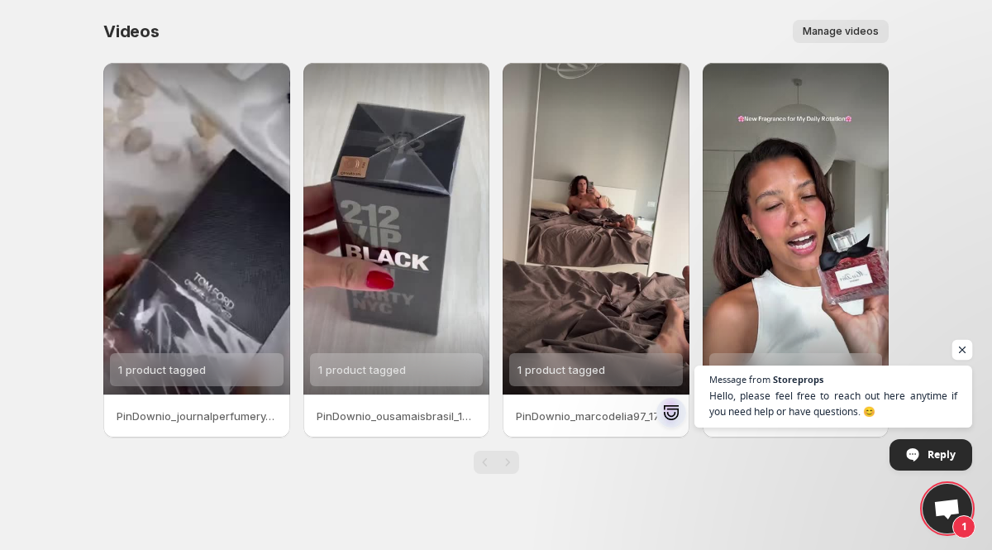
click at [963, 349] on span "Open chat" at bounding box center [963, 350] width 21 height 21
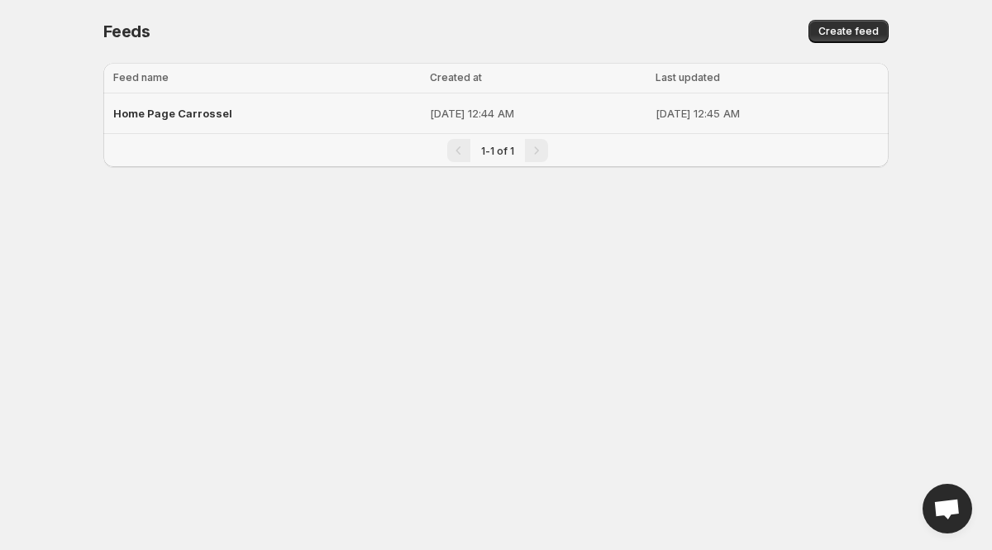
click at [196, 112] on span "Home Page Carrossel" at bounding box center [172, 113] width 119 height 13
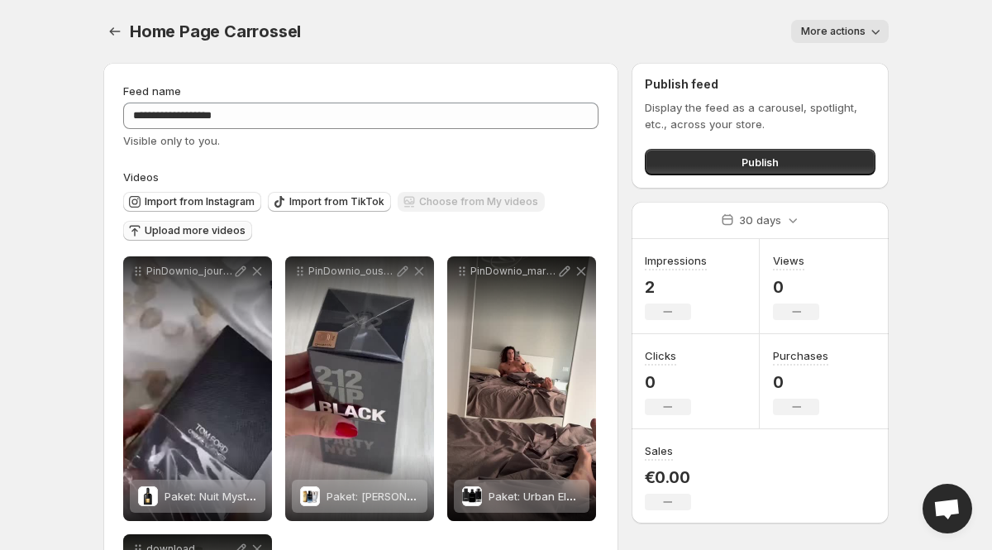
click at [190, 227] on span "Upload more videos" at bounding box center [195, 230] width 101 height 13
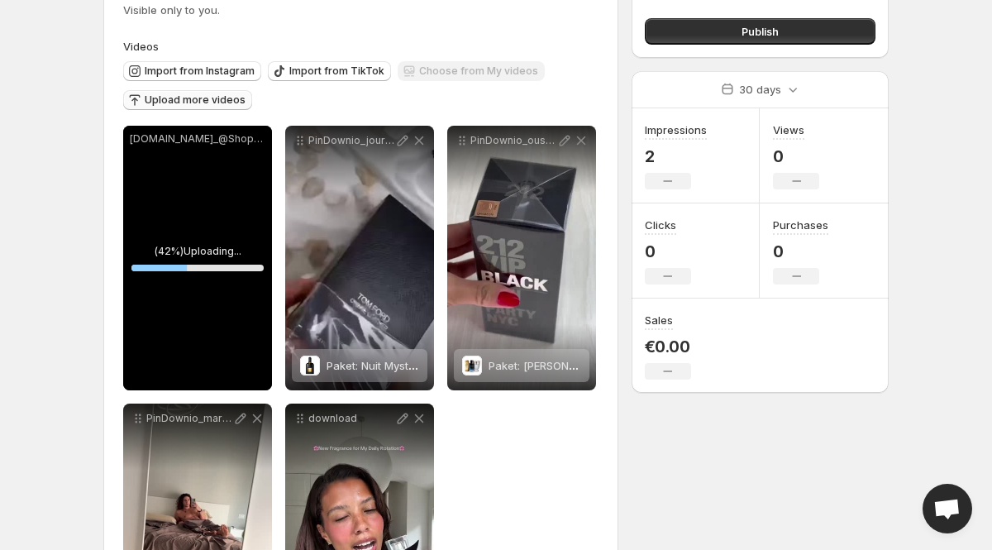
scroll to position [140, 0]
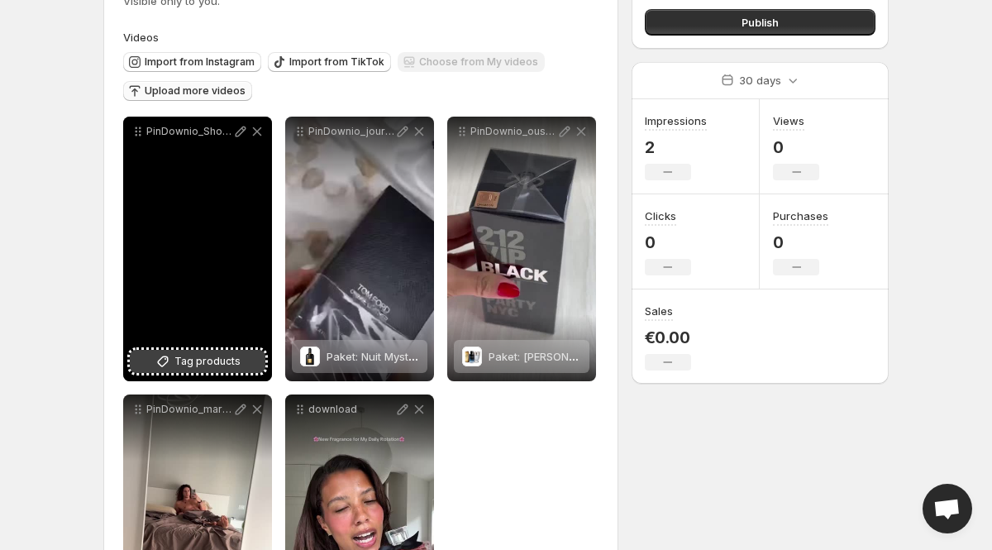
click at [210, 368] on span "Tag products" at bounding box center [207, 361] width 66 height 17
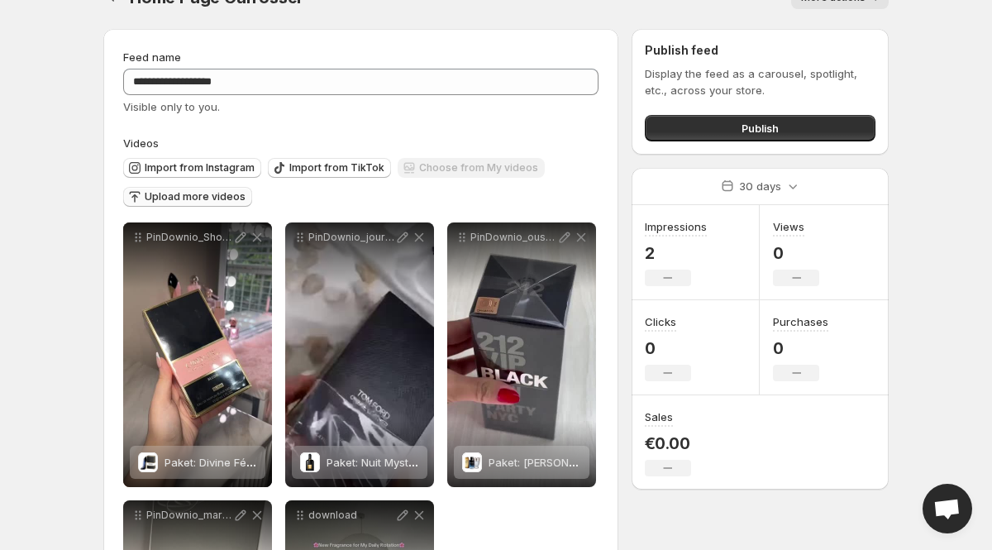
scroll to position [0, 0]
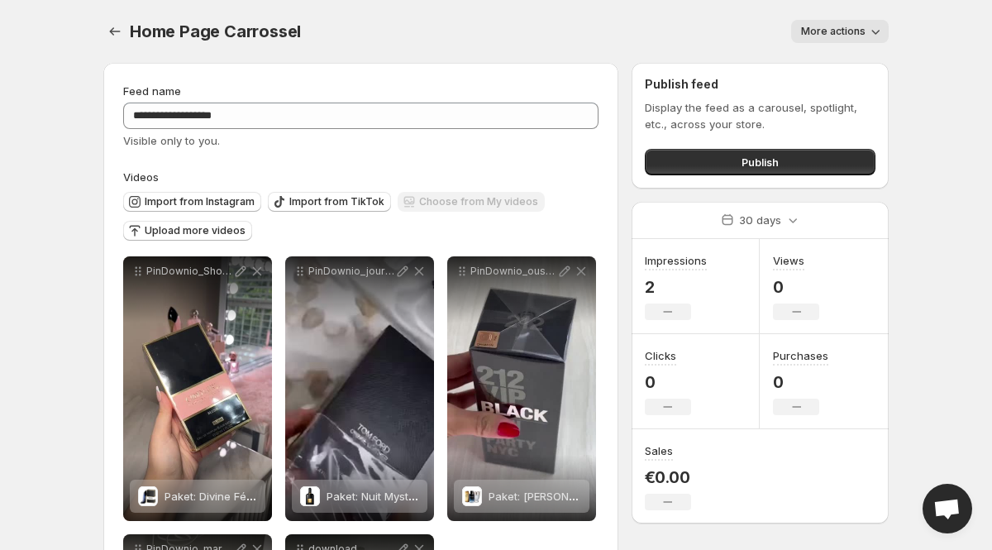
click at [709, 146] on div "Publish" at bounding box center [760, 158] width 231 height 33
click at [709, 155] on button "Publish" at bounding box center [760, 162] width 231 height 26
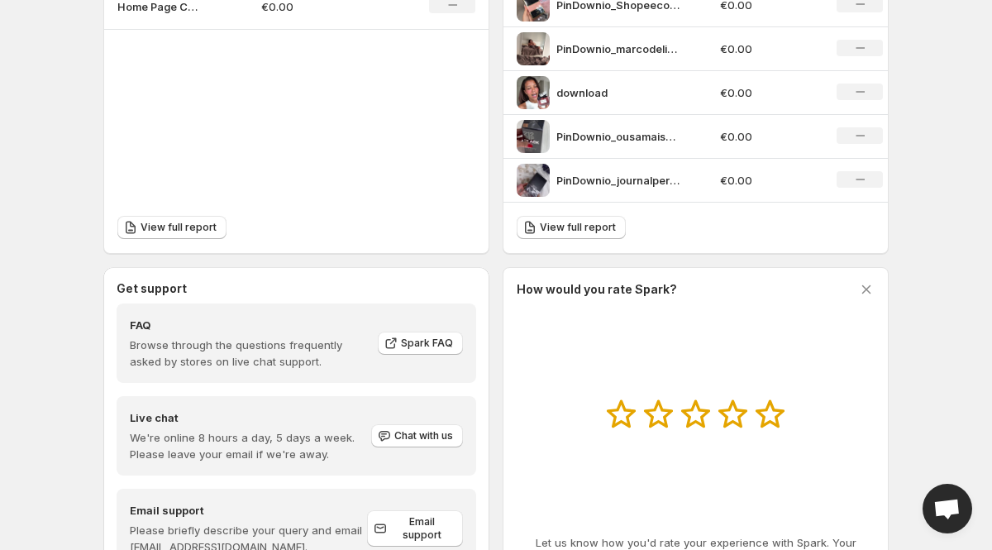
scroll to position [718, 0]
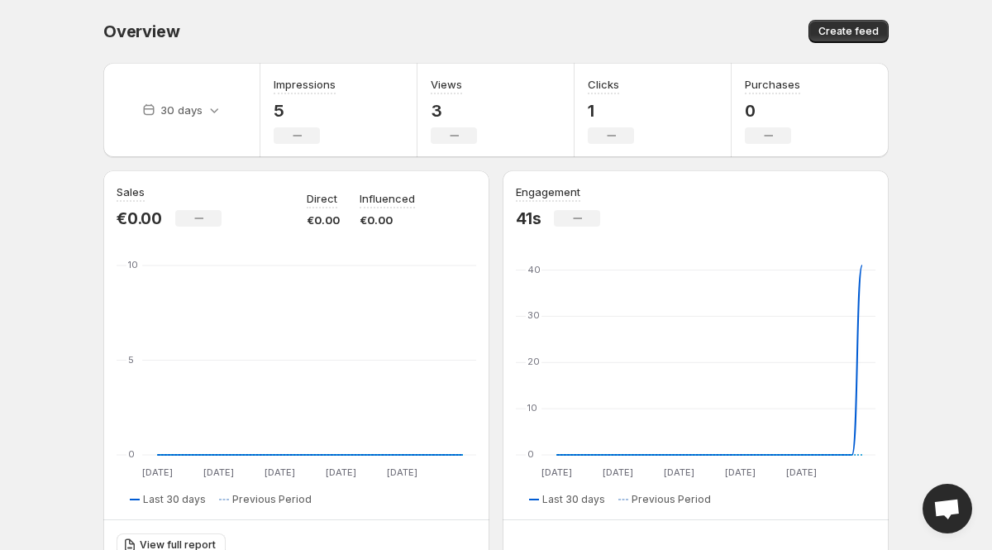
click at [180, 217] on div "No change" at bounding box center [198, 218] width 46 height 17
click at [195, 112] on p "30 days" at bounding box center [181, 110] width 42 height 17
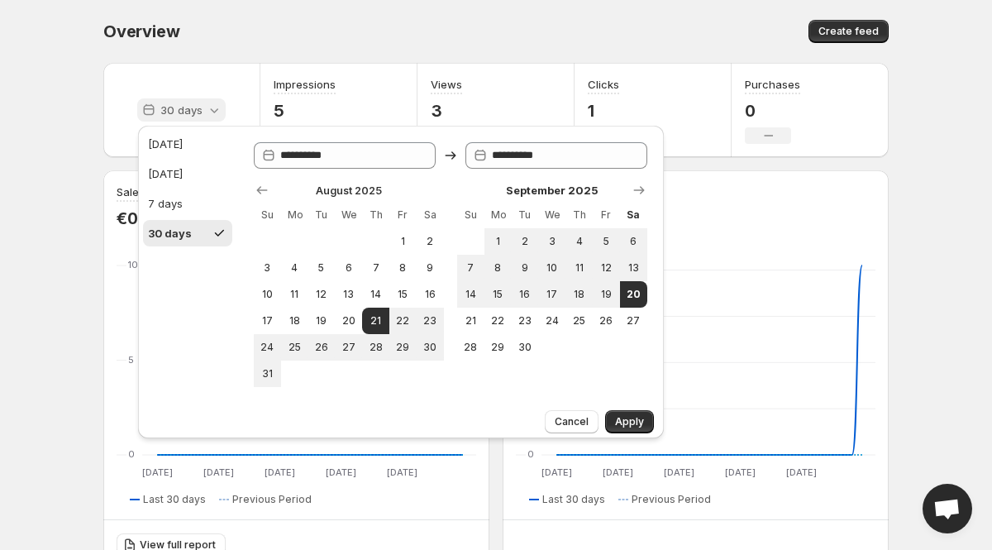
click at [195, 112] on p "30 days" at bounding box center [181, 110] width 42 height 17
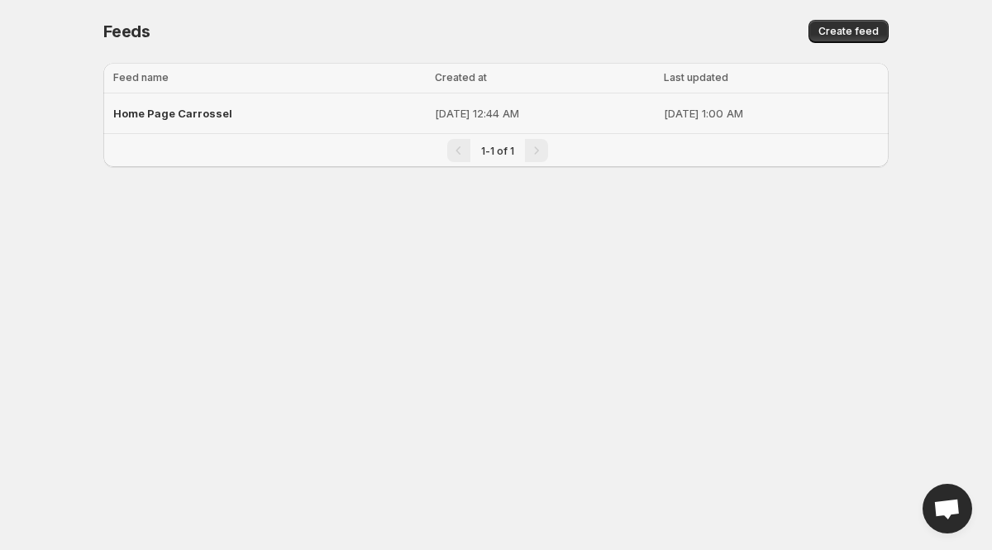
click at [202, 111] on span "Home Page Carrossel" at bounding box center [172, 113] width 119 height 13
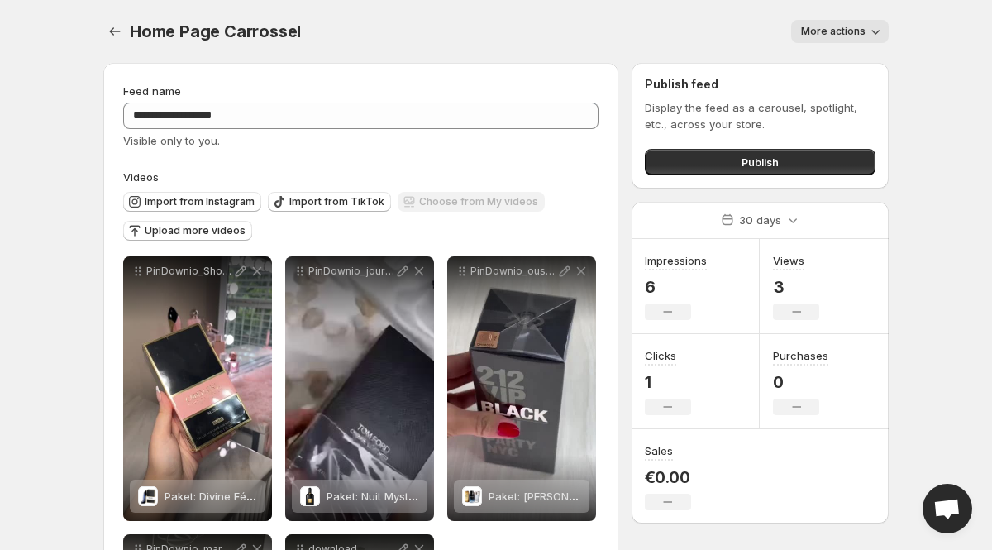
scroll to position [96, 0]
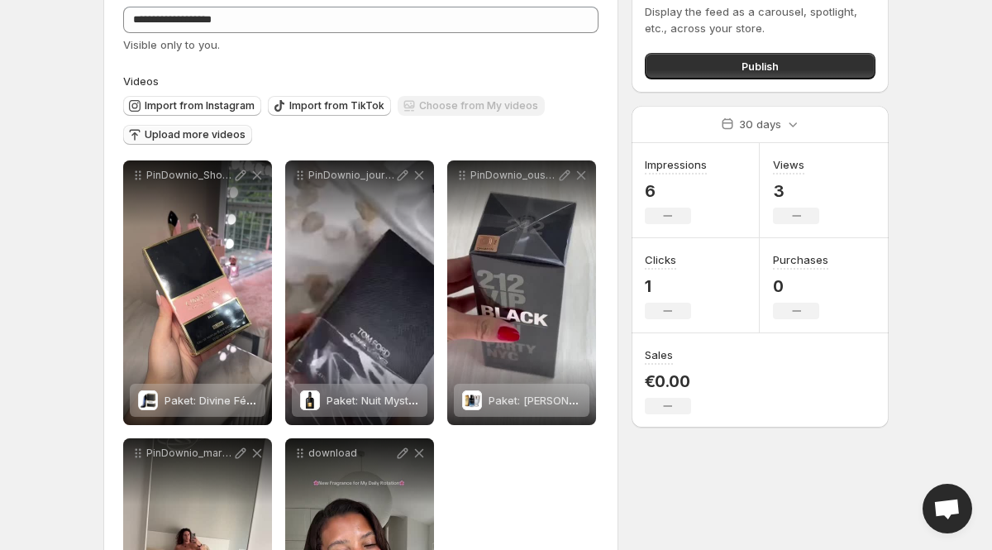
click at [205, 129] on span "Upload more videos" at bounding box center [195, 134] width 101 height 13
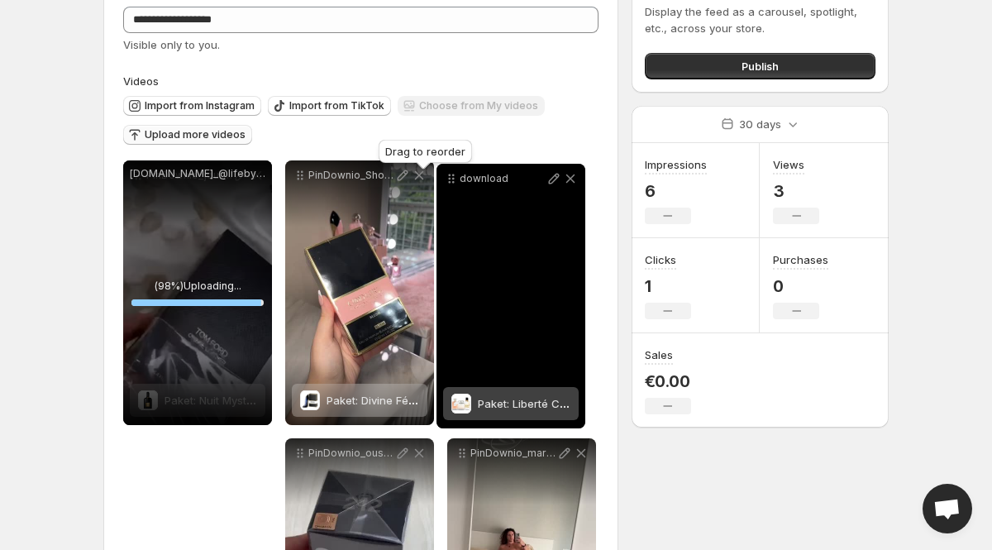
drag, startPoint x: 460, startPoint y: 455, endPoint x: 449, endPoint y: 179, distance: 275.6
click at [449, 179] on icon at bounding box center [451, 178] width 17 height 17
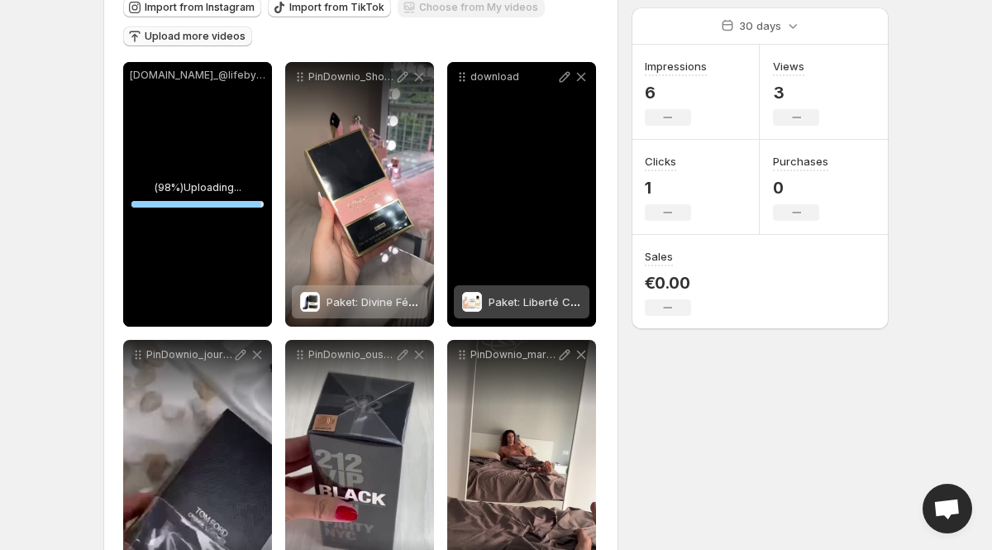
scroll to position [248, 0]
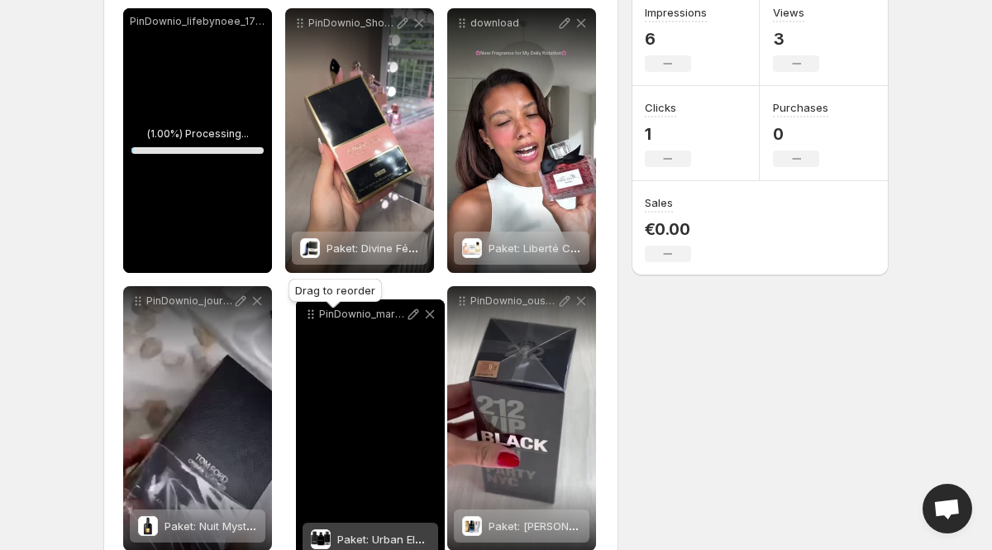
drag, startPoint x: 459, startPoint y: 298, endPoint x: 308, endPoint y: 311, distance: 151.1
click at [308, 302] on body "**********" at bounding box center [496, 27] width 992 height 550
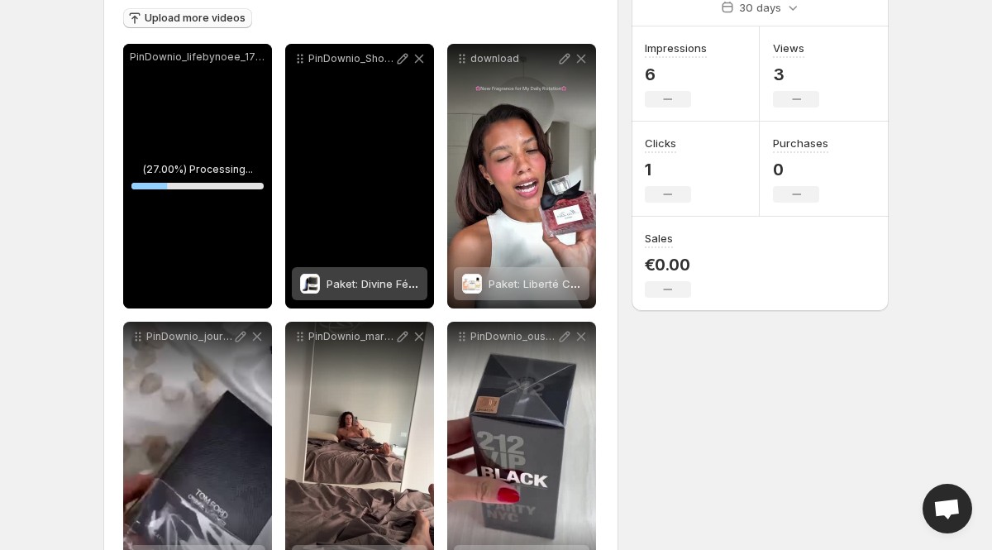
scroll to position [0, 0]
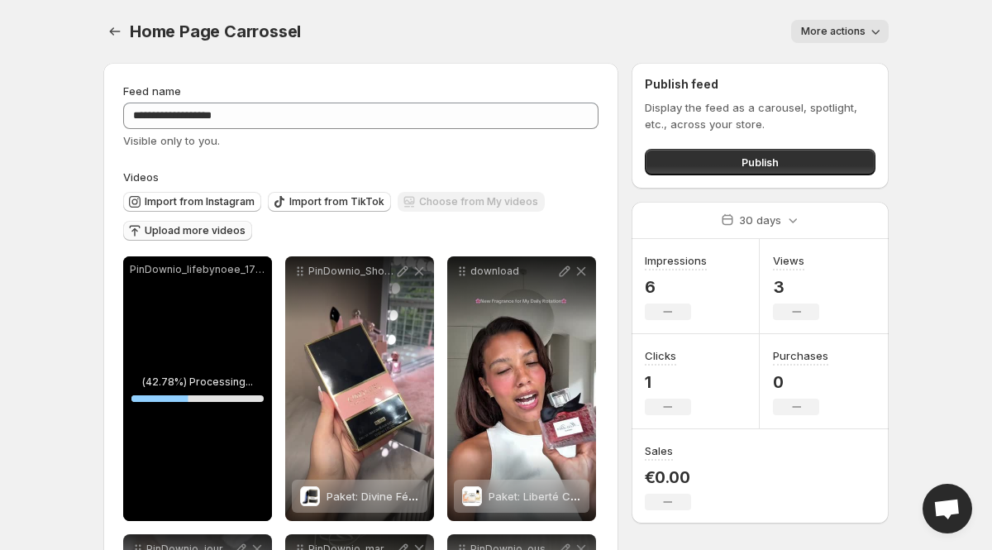
click at [866, 31] on button "More actions" at bounding box center [840, 31] width 98 height 23
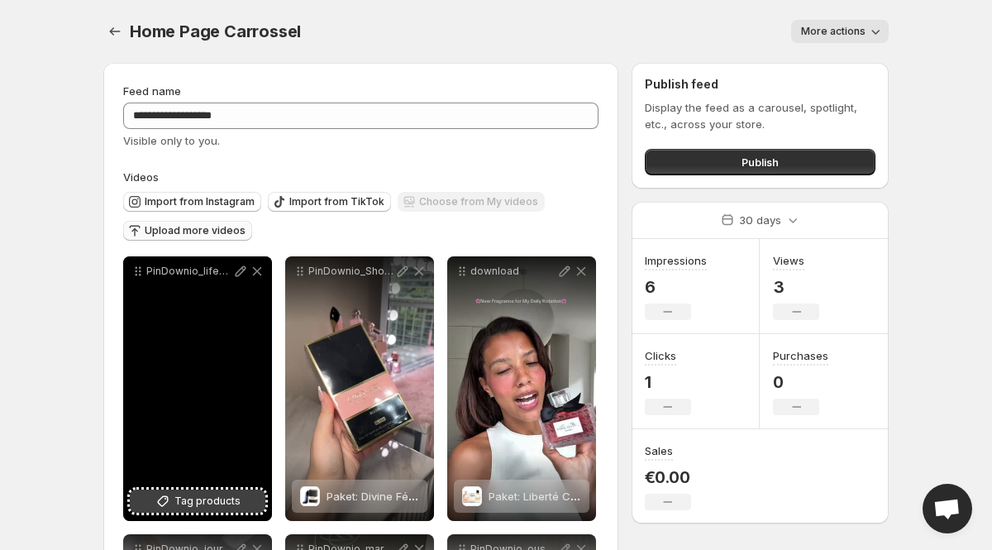
click at [188, 500] on span "Tag products" at bounding box center [207, 501] width 66 height 17
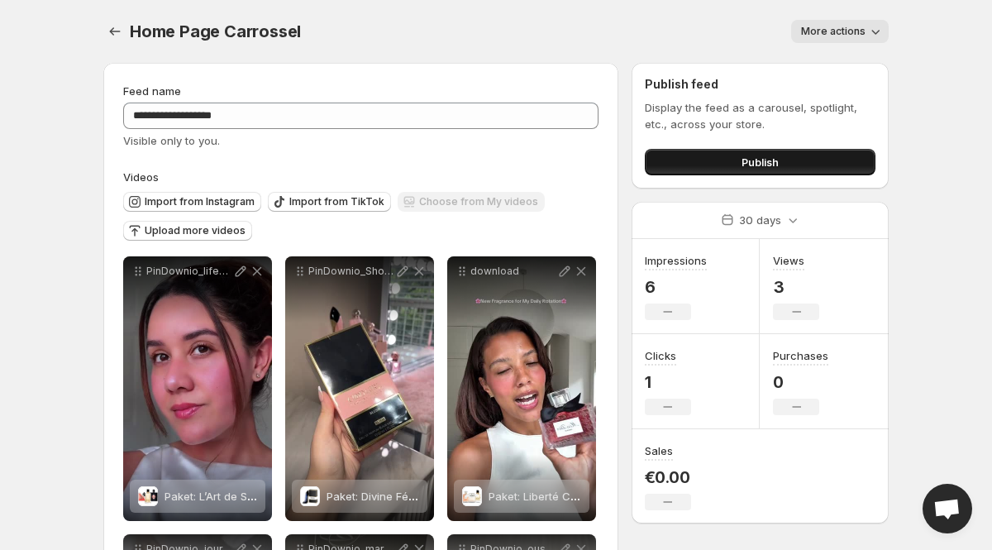
click at [751, 154] on button "Publish" at bounding box center [760, 162] width 231 height 26
